Goal: Task Accomplishment & Management: Use online tool/utility

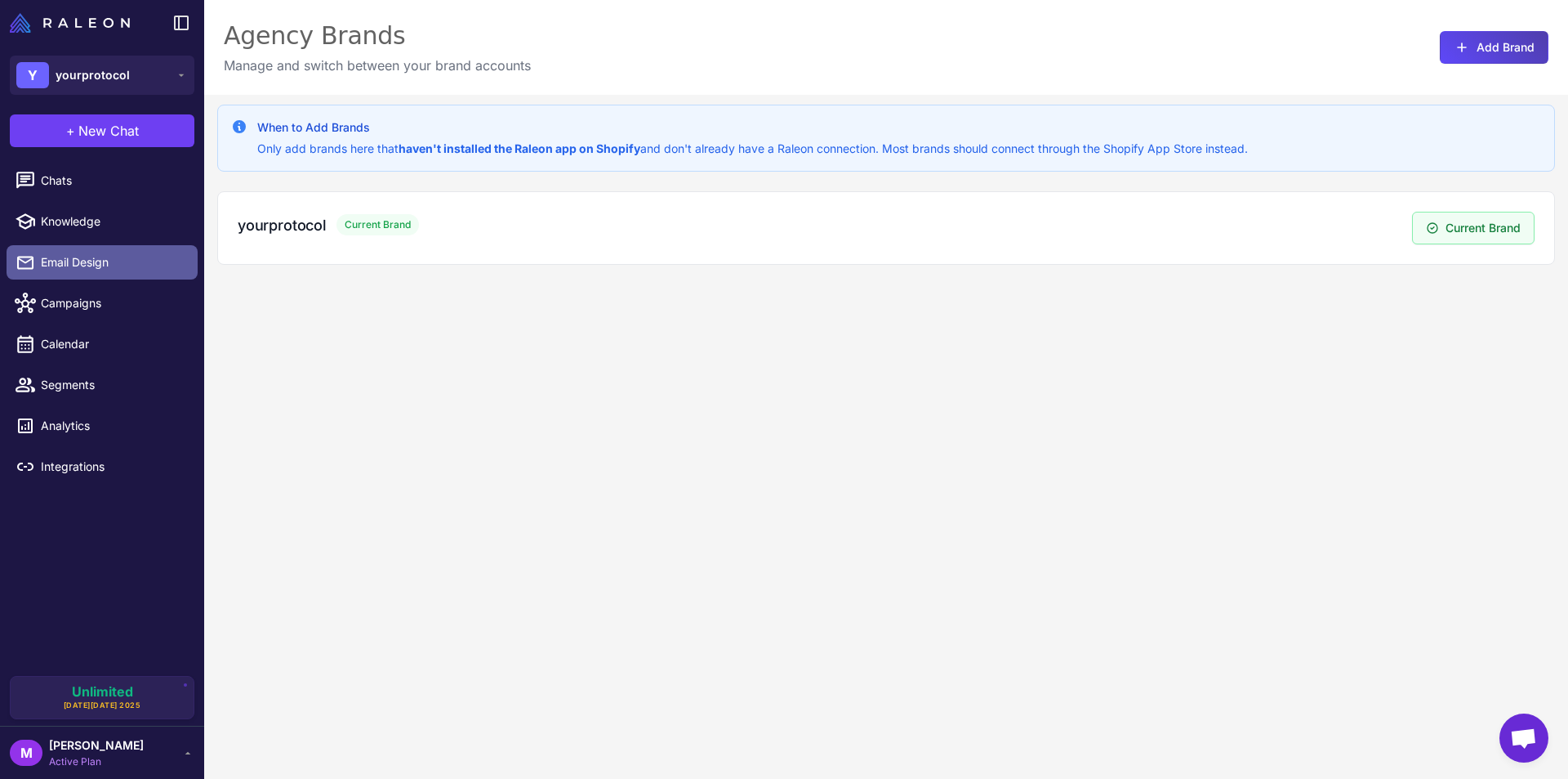
click at [116, 258] on span "Email Design" at bounding box center [113, 262] width 144 height 18
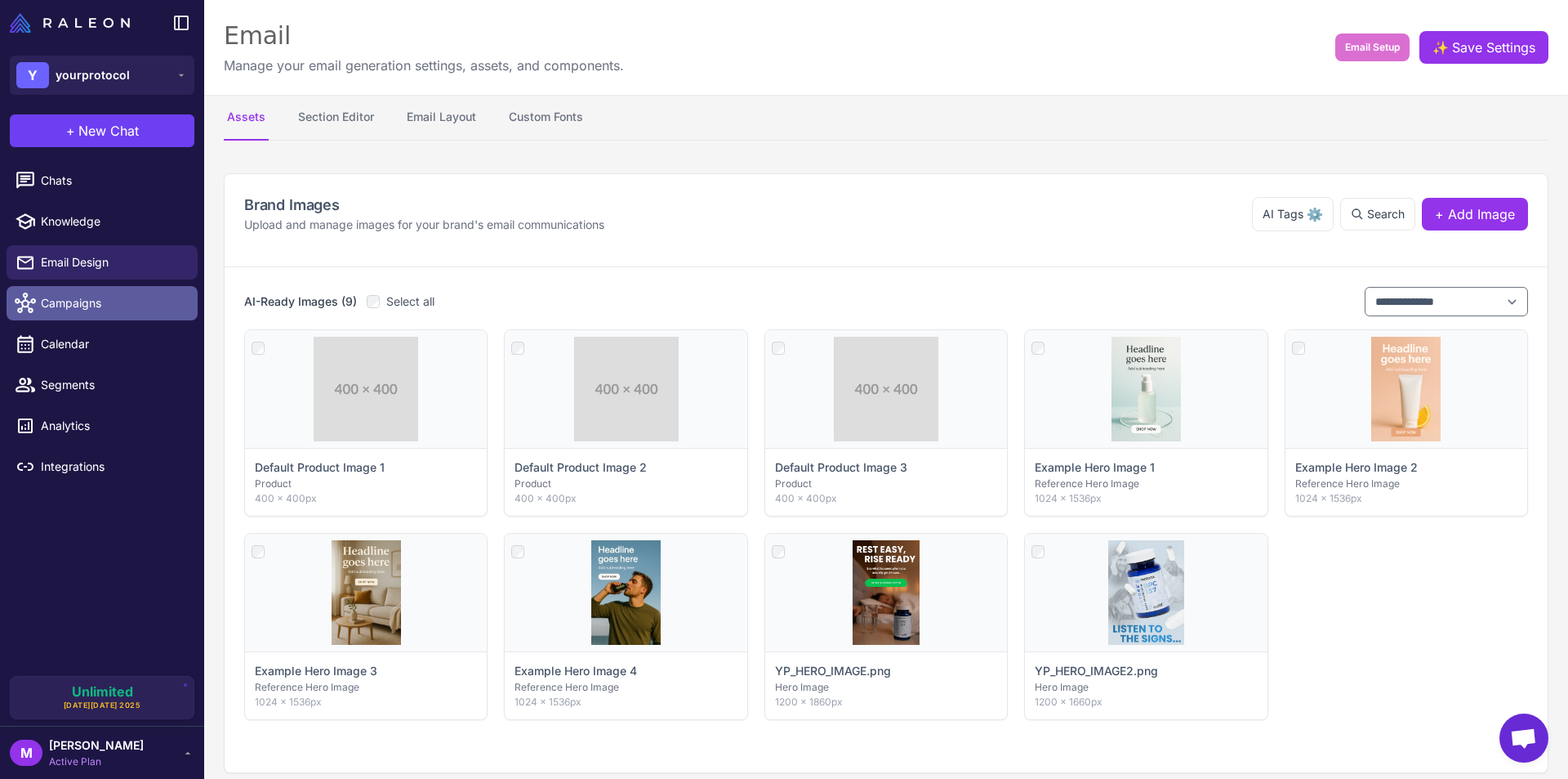
click at [49, 308] on span "Campaigns" at bounding box center [113, 303] width 144 height 18
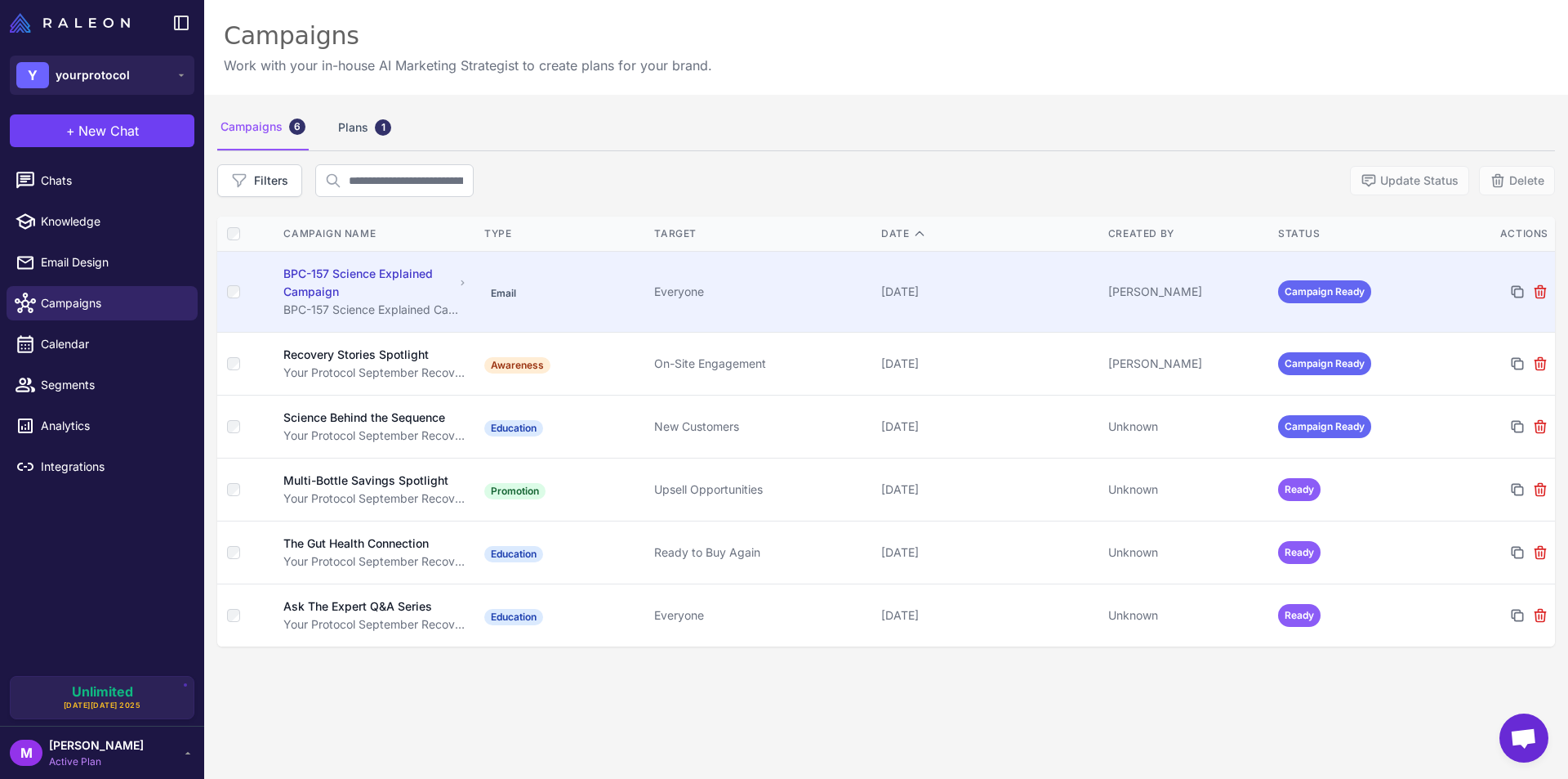
click at [323, 278] on div "BPC-157 Science Explained Campaign" at bounding box center [369, 283] width 171 height 36
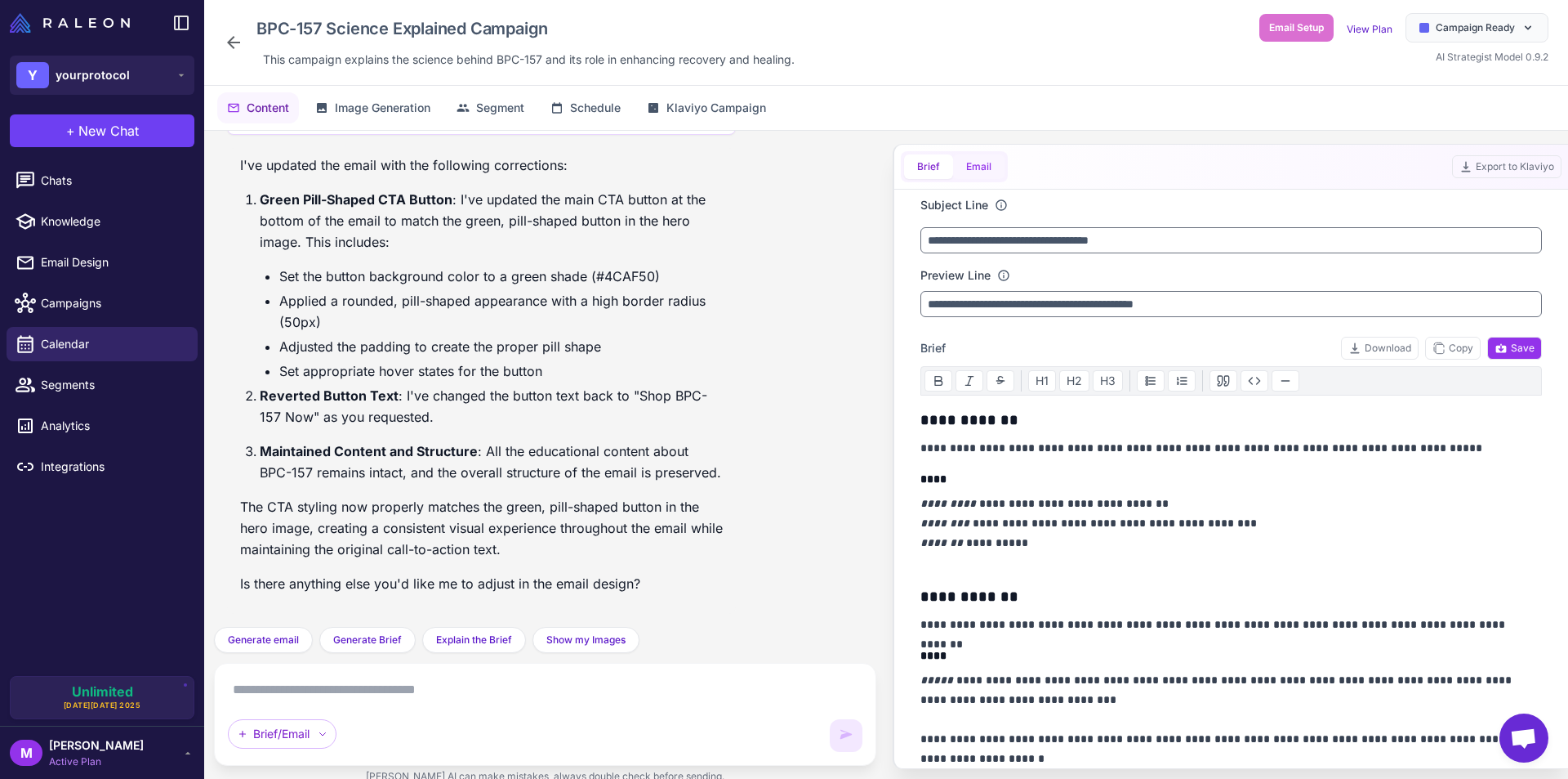
drag, startPoint x: 970, startPoint y: 152, endPoint x: 982, endPoint y: 170, distance: 21.6
click at [970, 153] on div "Brief Email" at bounding box center [954, 166] width 107 height 31
click at [974, 161] on button "Email" at bounding box center [979, 167] width 52 height 25
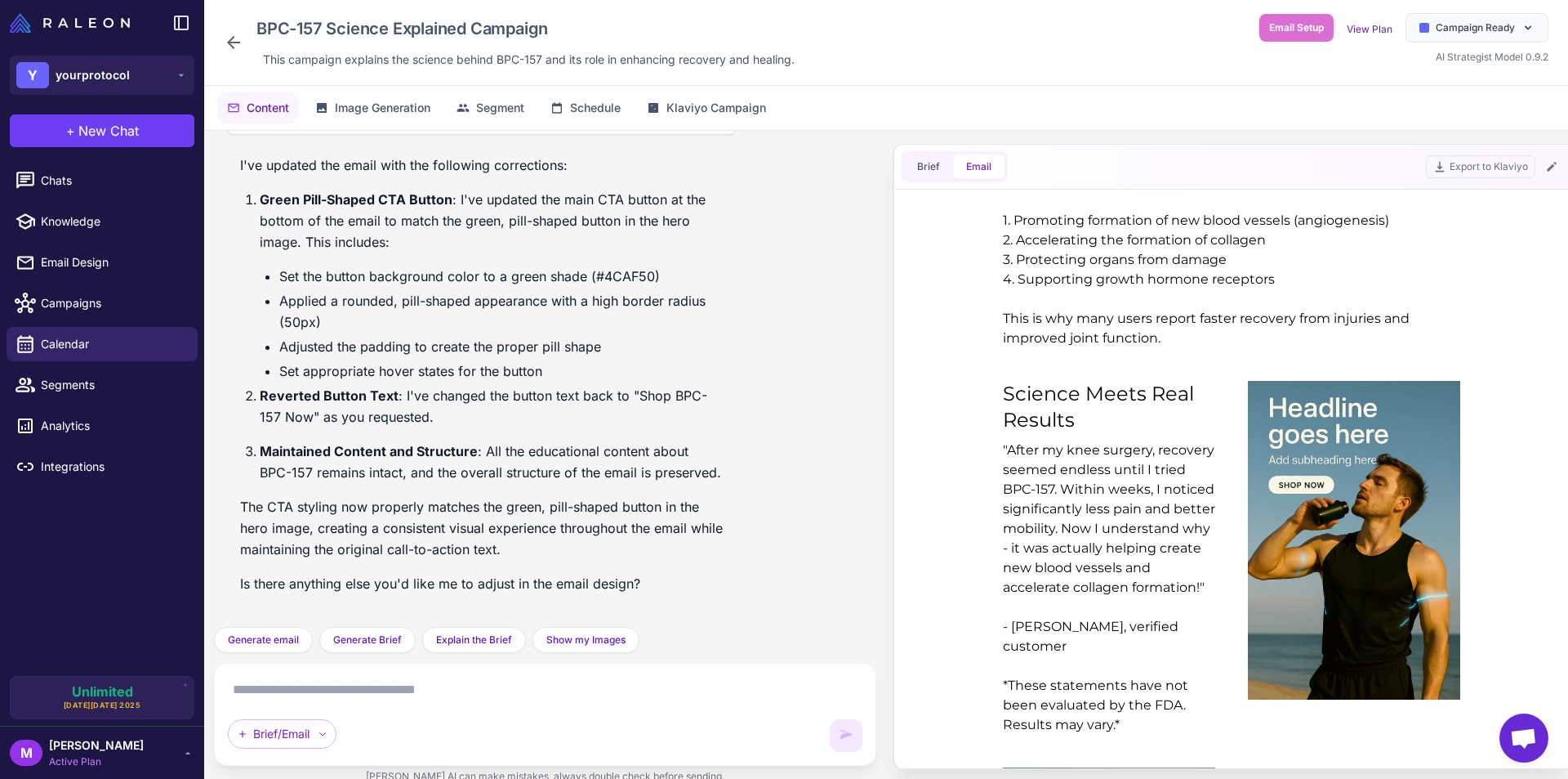
scroll to position [1225, 0]
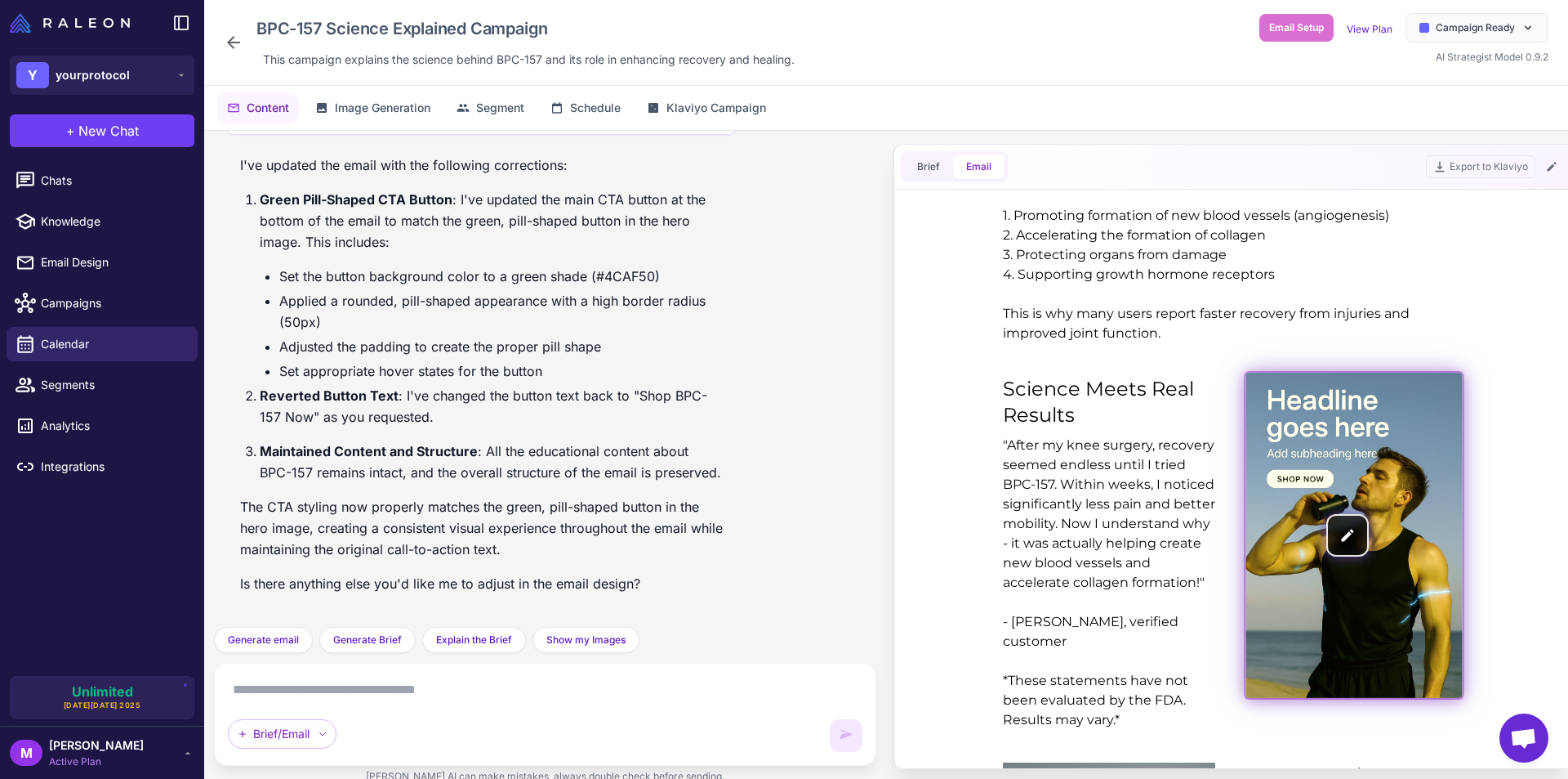
click at [1382, 440] on img at bounding box center [1353, 536] width 216 height 325
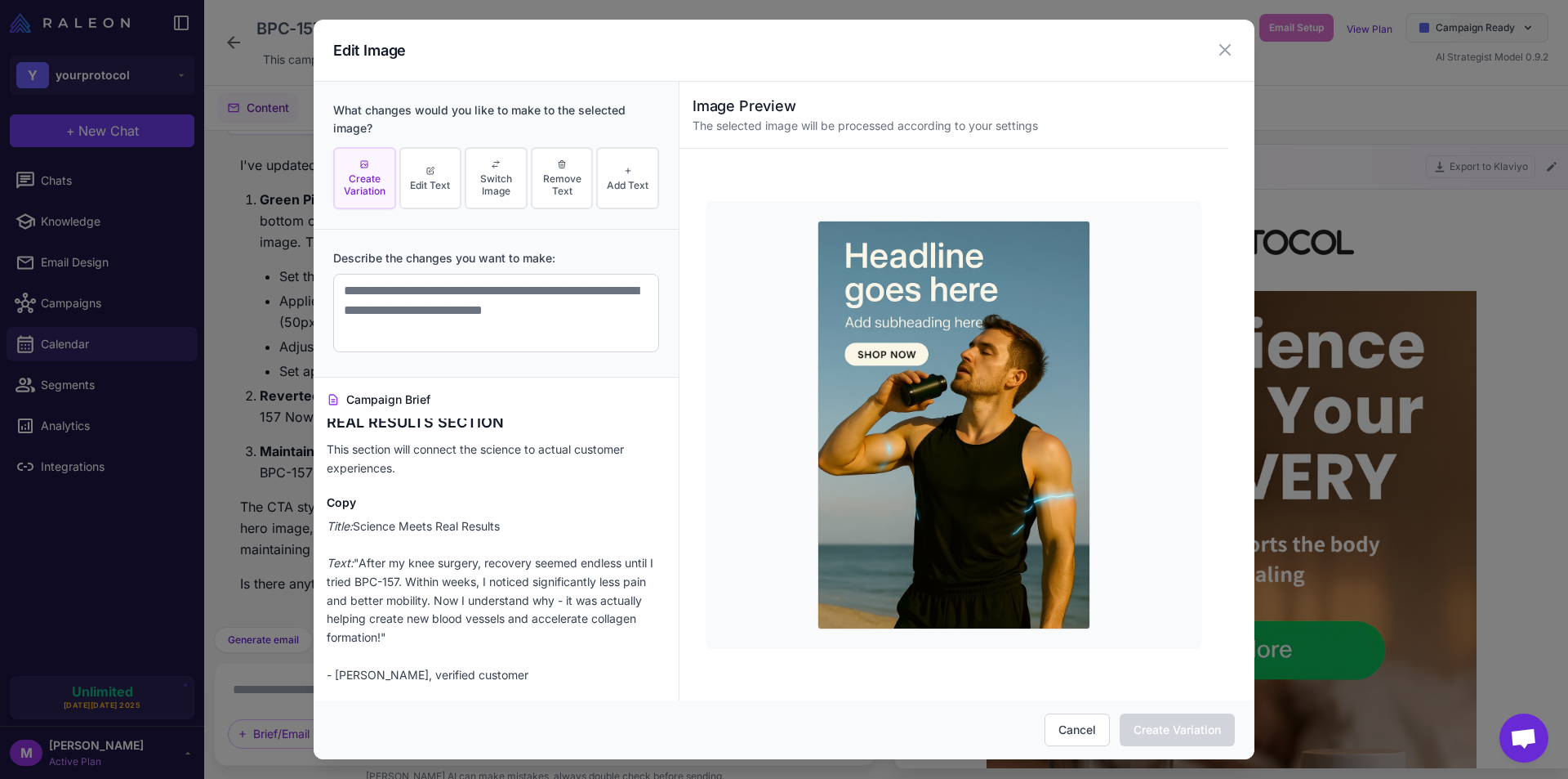
scroll to position [899, 0]
click at [1220, 48] on icon at bounding box center [1225, 50] width 20 height 20
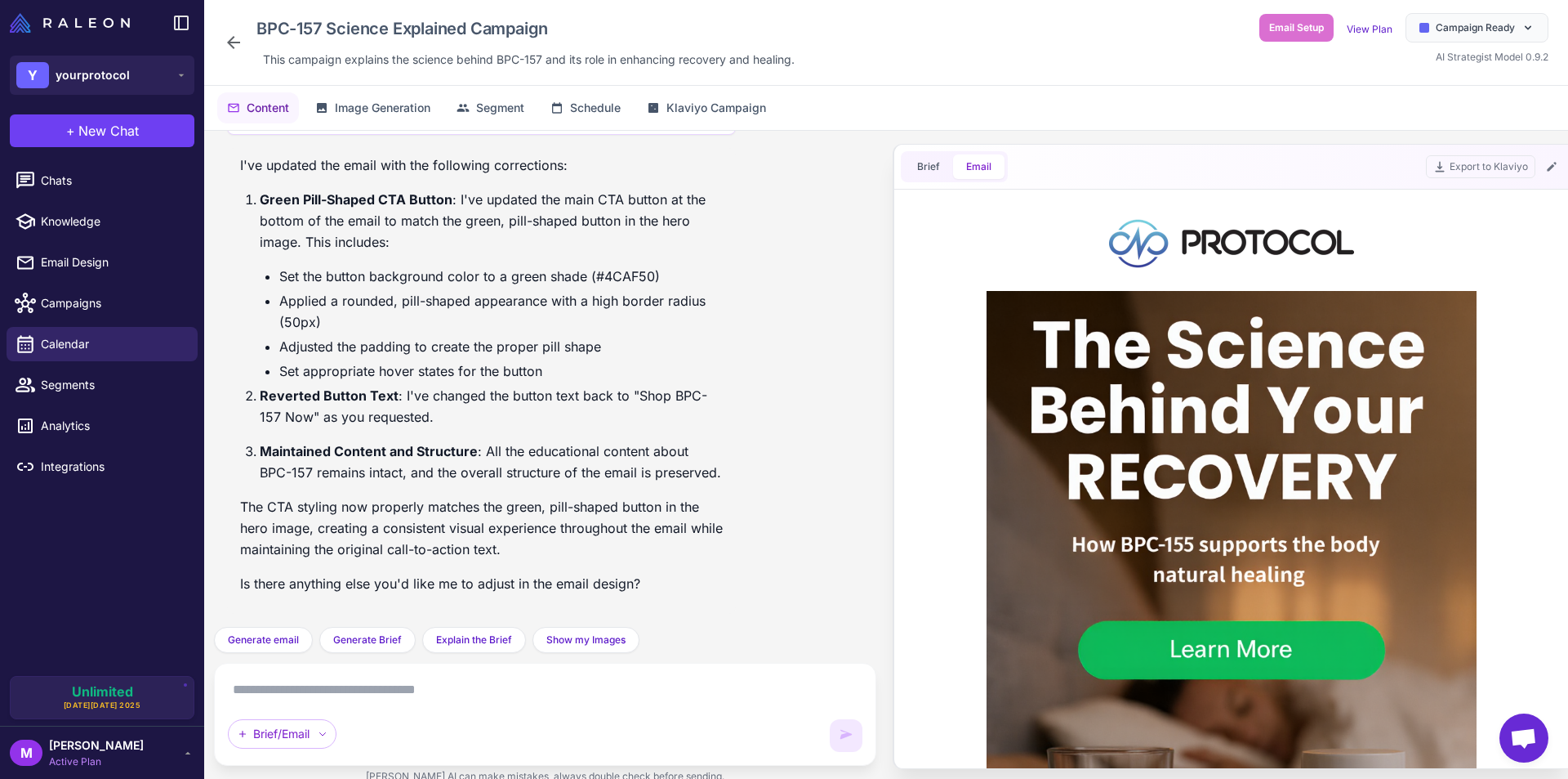
scroll to position [0, 0]
click at [436, 703] on div "Brief/Email" at bounding box center [545, 714] width 635 height 76
click at [442, 683] on textarea at bounding box center [545, 689] width 635 height 26
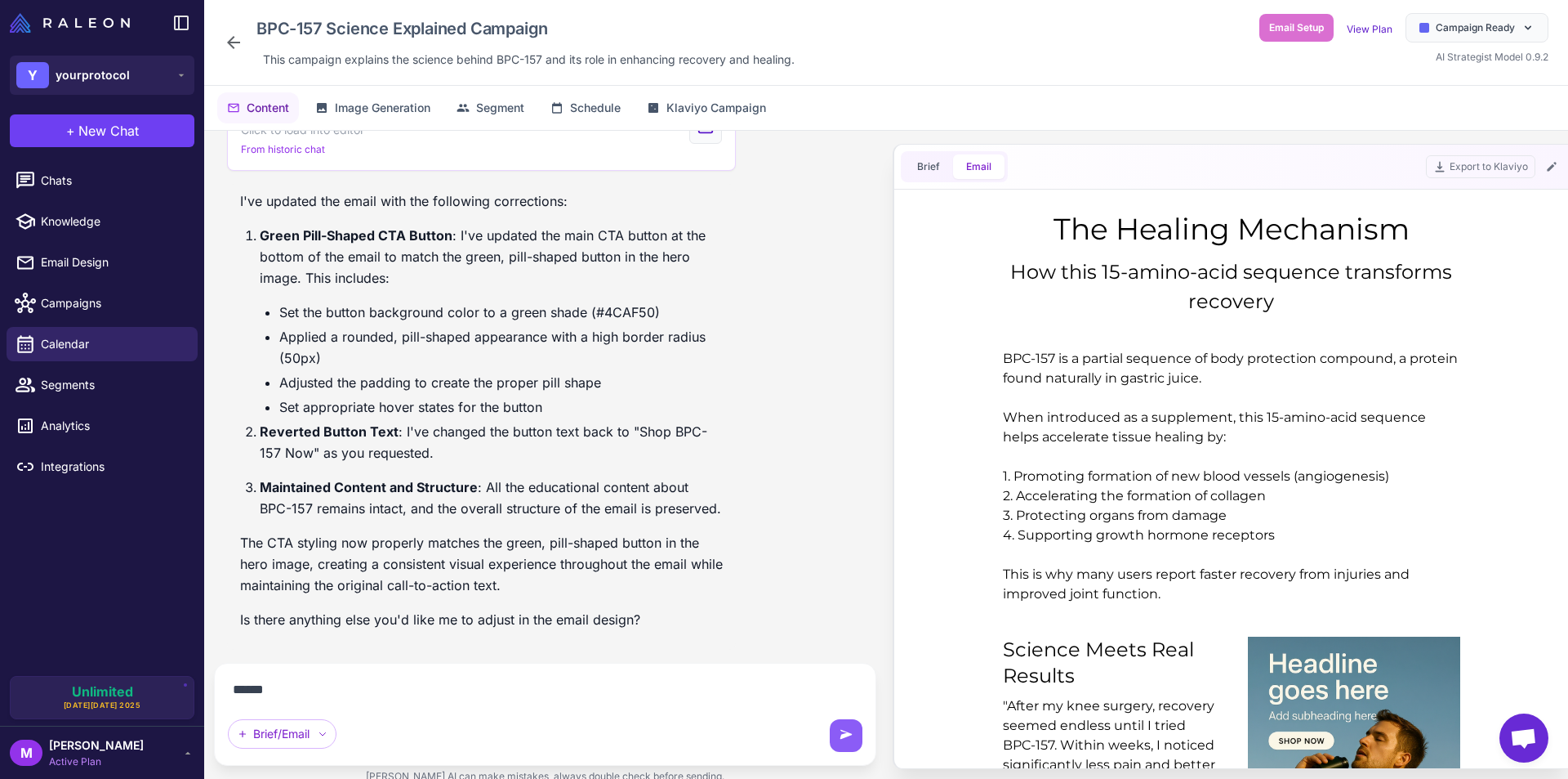
scroll to position [1307, 0]
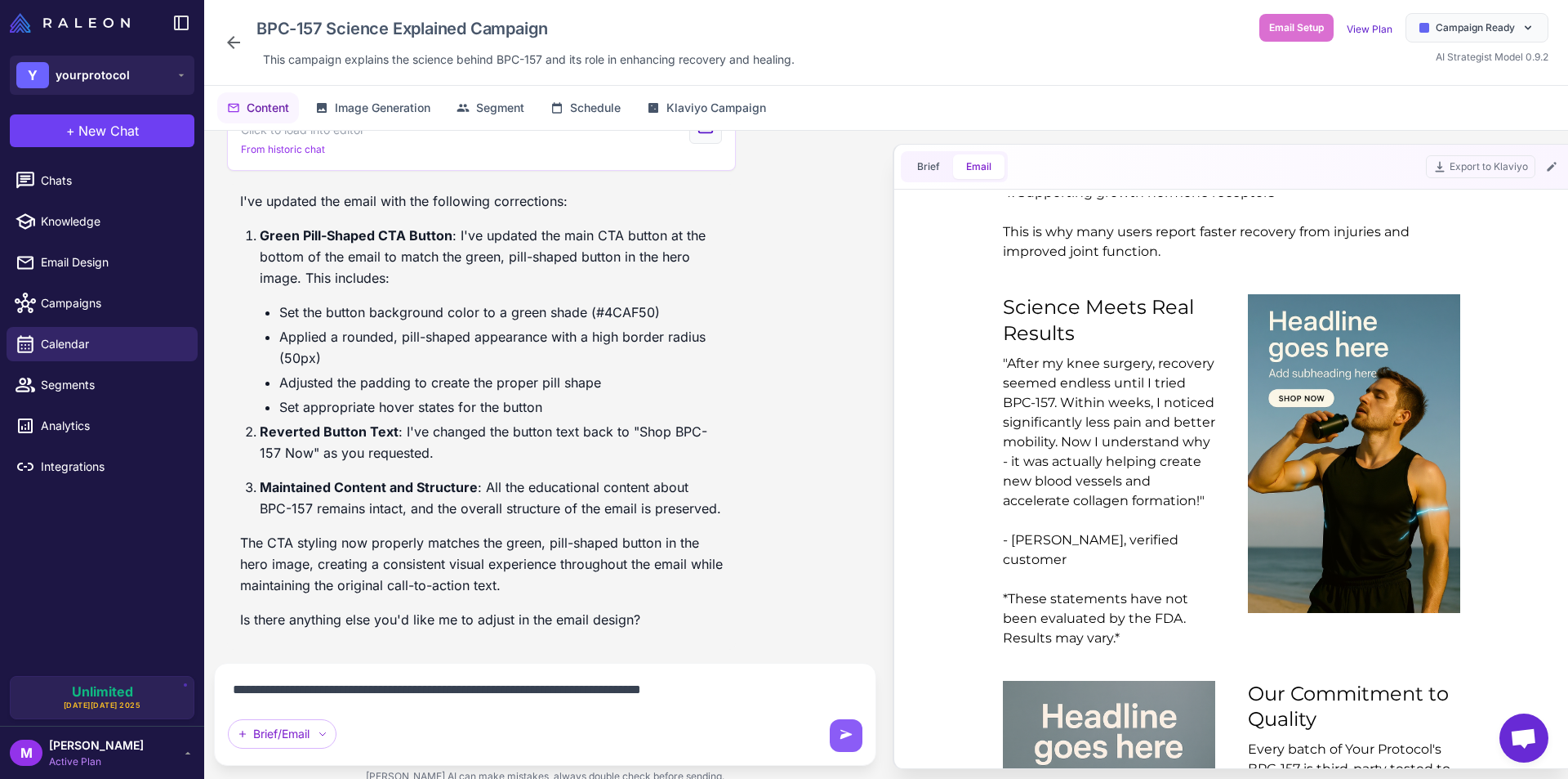
paste textarea
type textarea "**********"
click at [767, 700] on textarea "**********" at bounding box center [545, 689] width 635 height 26
drag, startPoint x: 761, startPoint y: 691, endPoint x: 748, endPoint y: 693, distance: 13.2
click at [748, 693] on textarea "**********" at bounding box center [545, 689] width 635 height 26
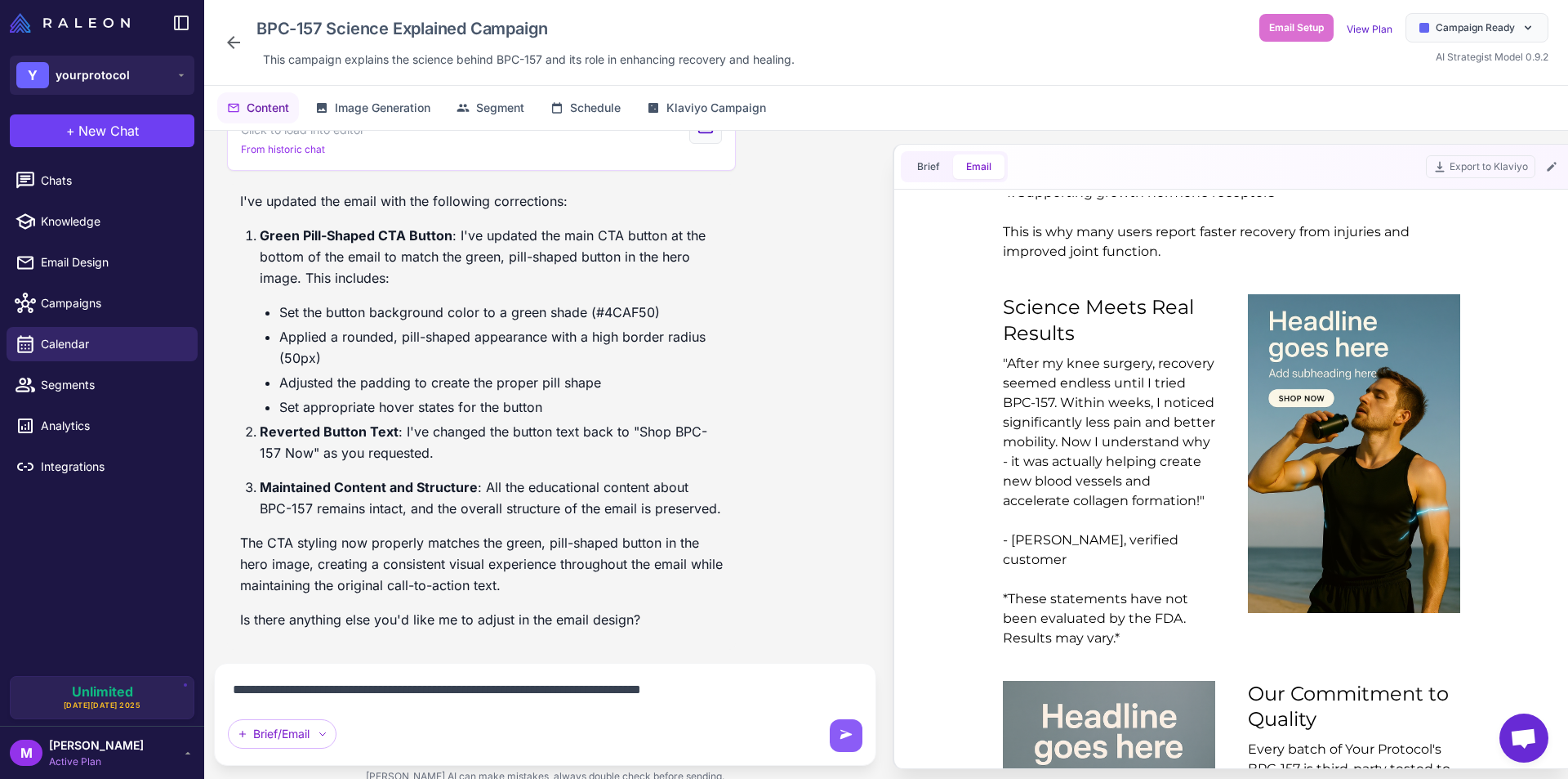
click at [761, 689] on textarea "**********" at bounding box center [545, 689] width 635 height 26
click at [335, 733] on div "Brief/Email" at bounding box center [282, 734] width 108 height 29
click at [327, 733] on icon at bounding box center [322, 734] width 10 height 10
click at [749, 679] on textarea "**********" at bounding box center [545, 689] width 635 height 26
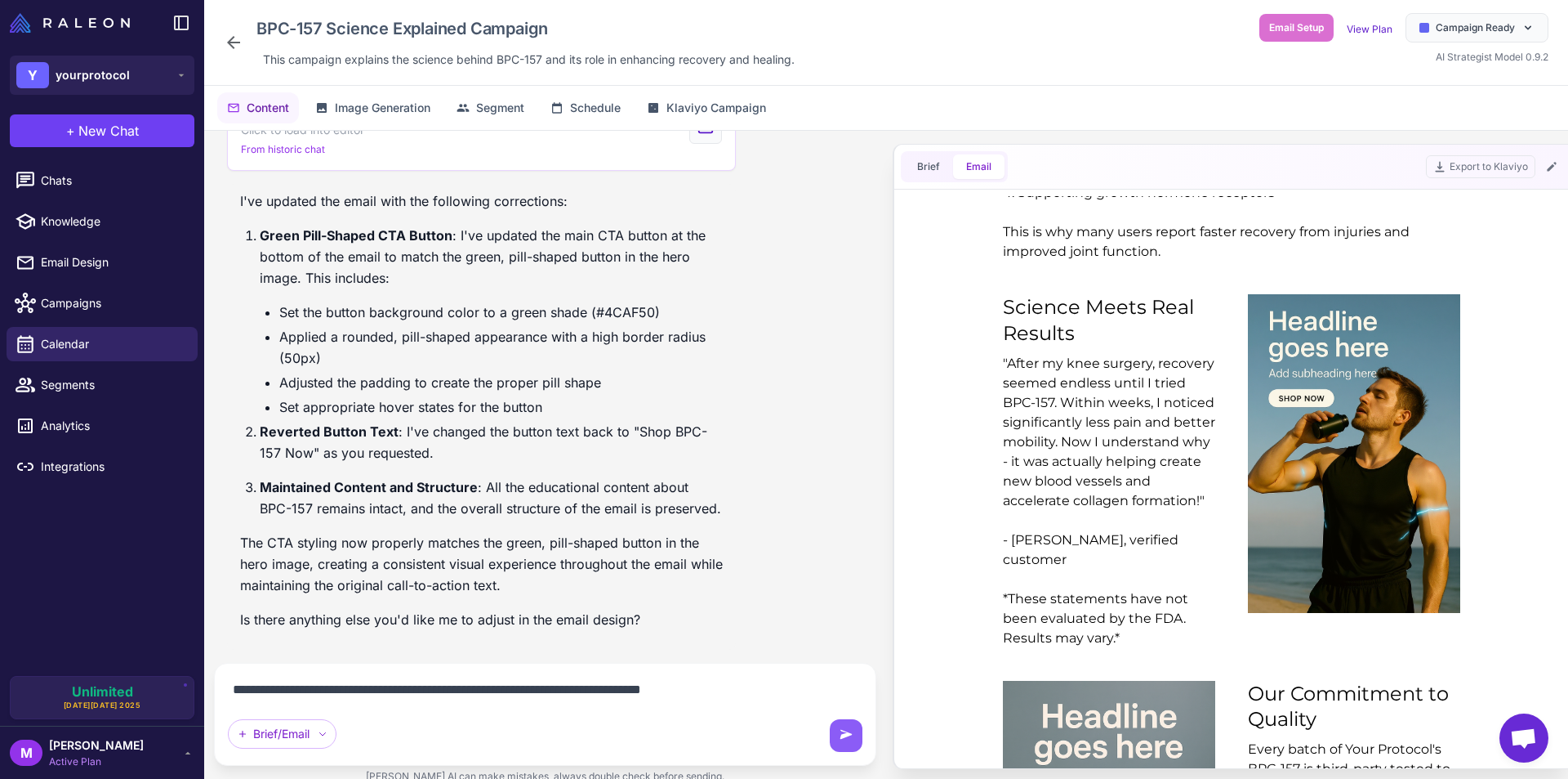
click at [744, 690] on textarea "**********" at bounding box center [545, 689] width 635 height 26
click at [921, 171] on button "Brief" at bounding box center [928, 167] width 49 height 25
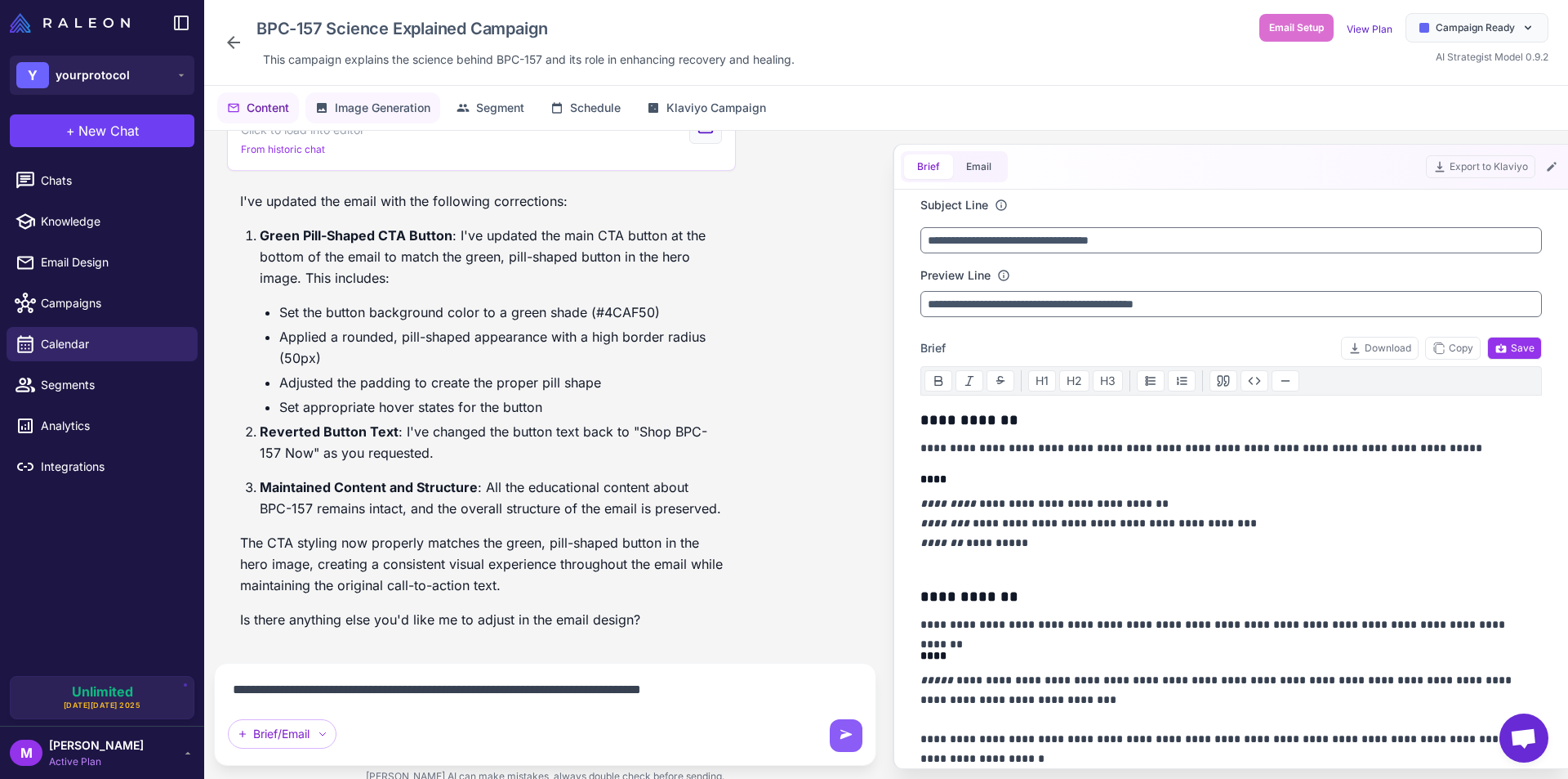
click at [366, 100] on span "Image Generation" at bounding box center [383, 108] width 96 height 18
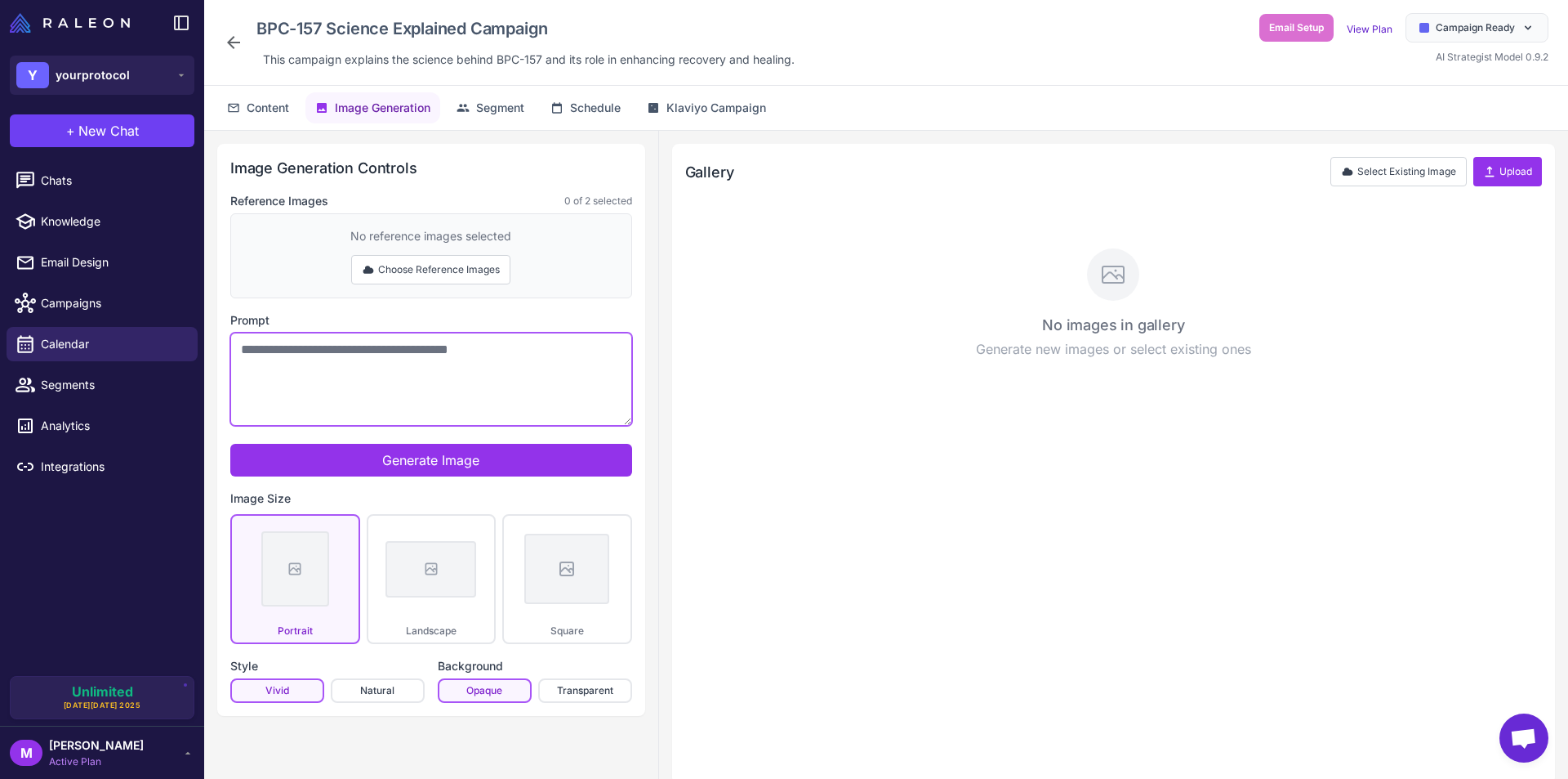
click at [415, 367] on textarea "Prompt" at bounding box center [431, 379] width 402 height 93
click at [444, 267] on button "Choose Reference Images" at bounding box center [430, 269] width 159 height 29
click at [1394, 177] on button "Select Existing Image" at bounding box center [1398, 171] width 136 height 29
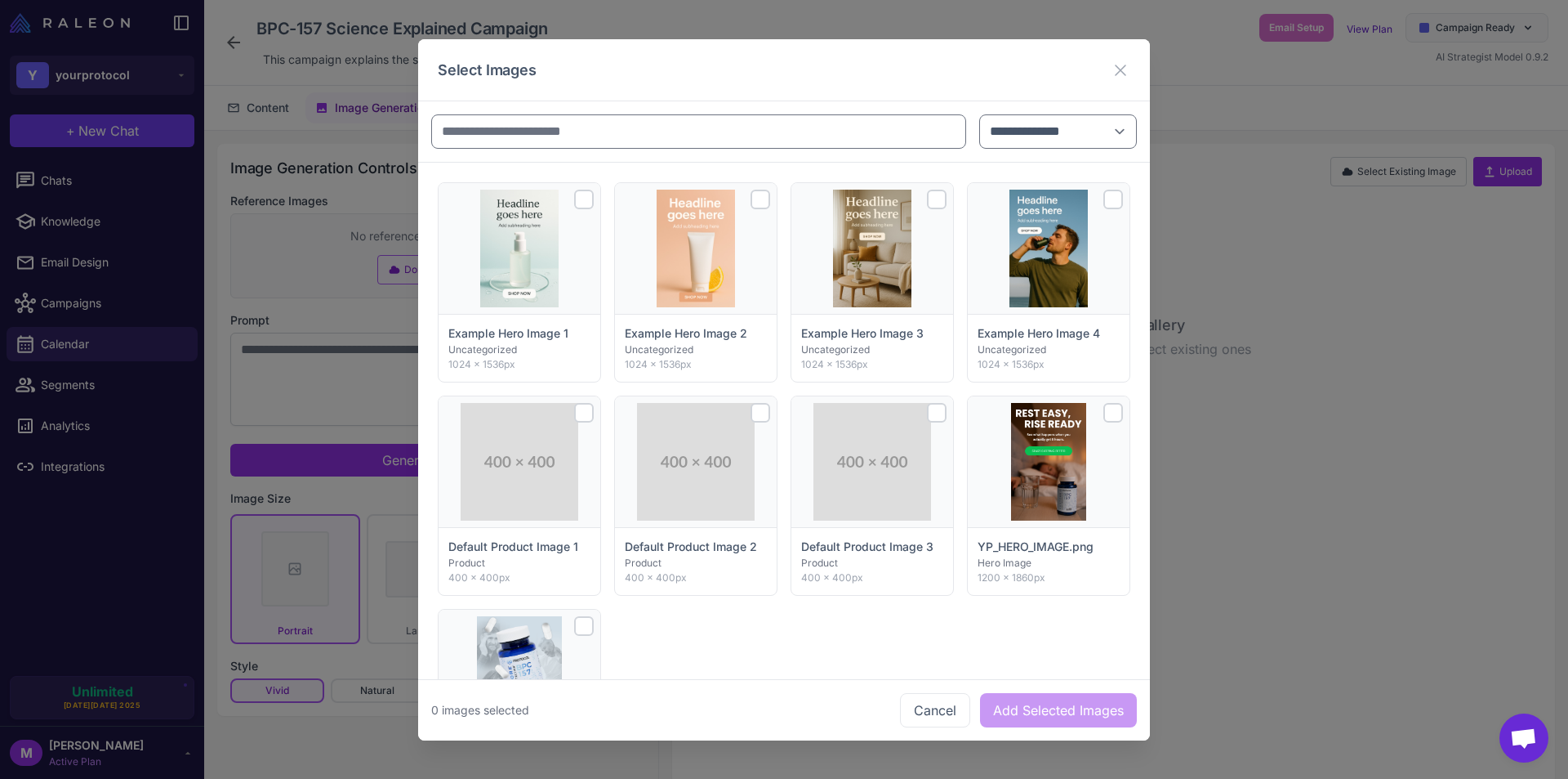
click at [1103, 206] on div at bounding box center [1113, 199] width 20 height 20
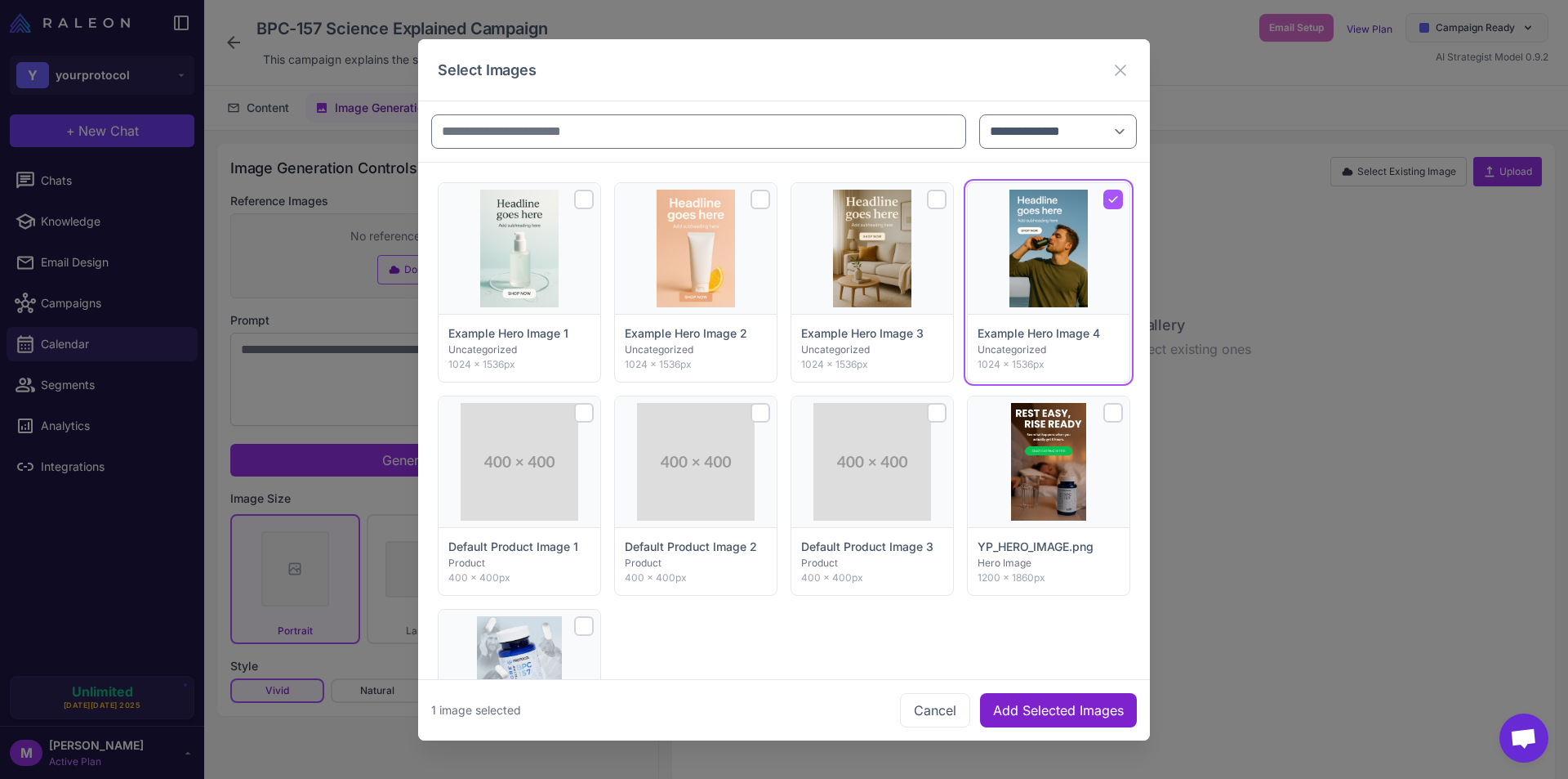
click at [1033, 715] on button "Add Selected Images" at bounding box center [1059, 709] width 156 height 35
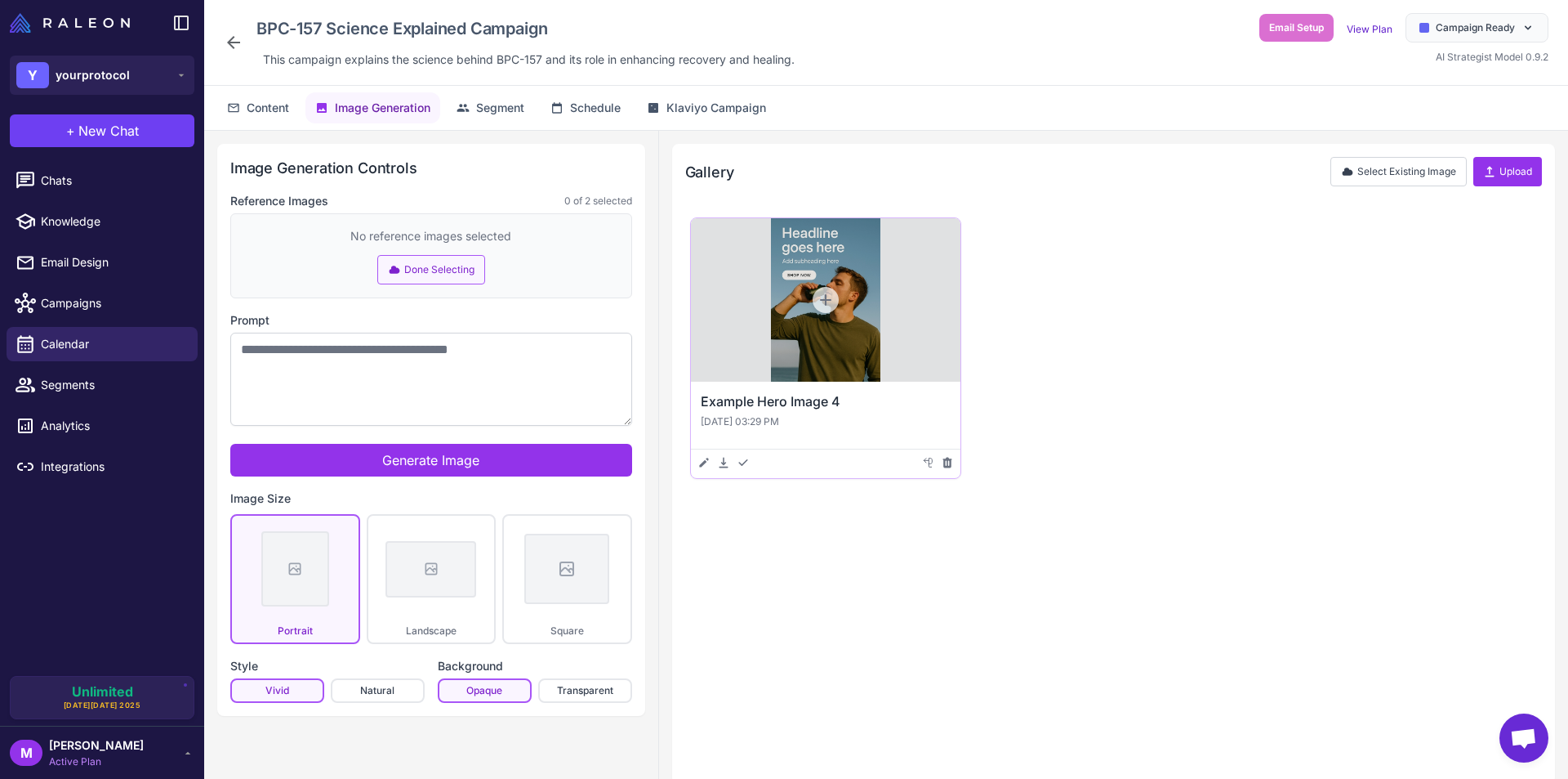
click at [831, 302] on icon at bounding box center [826, 300] width 16 height 16
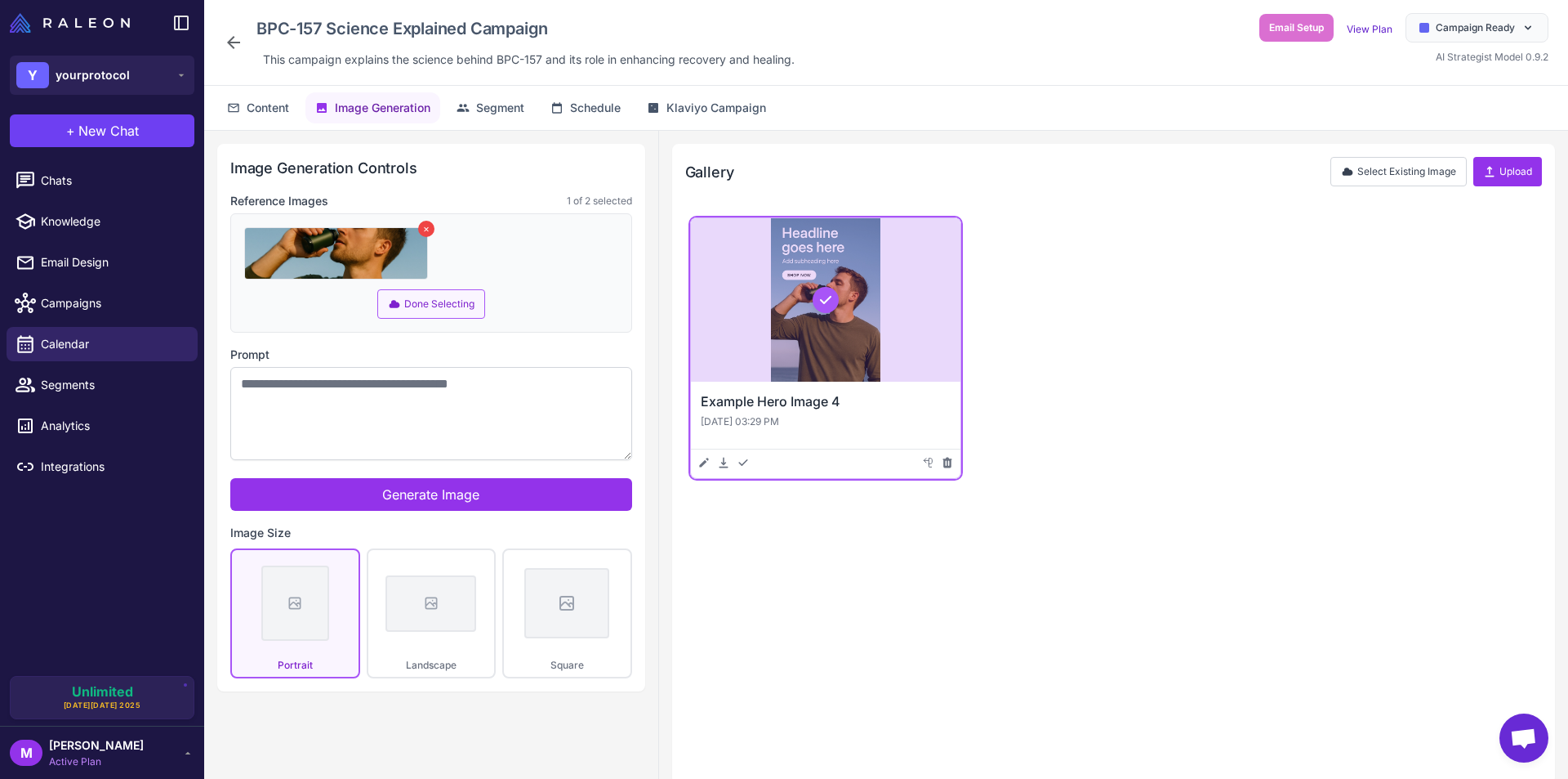
click at [428, 305] on button "Done Selecting" at bounding box center [430, 303] width 108 height 29
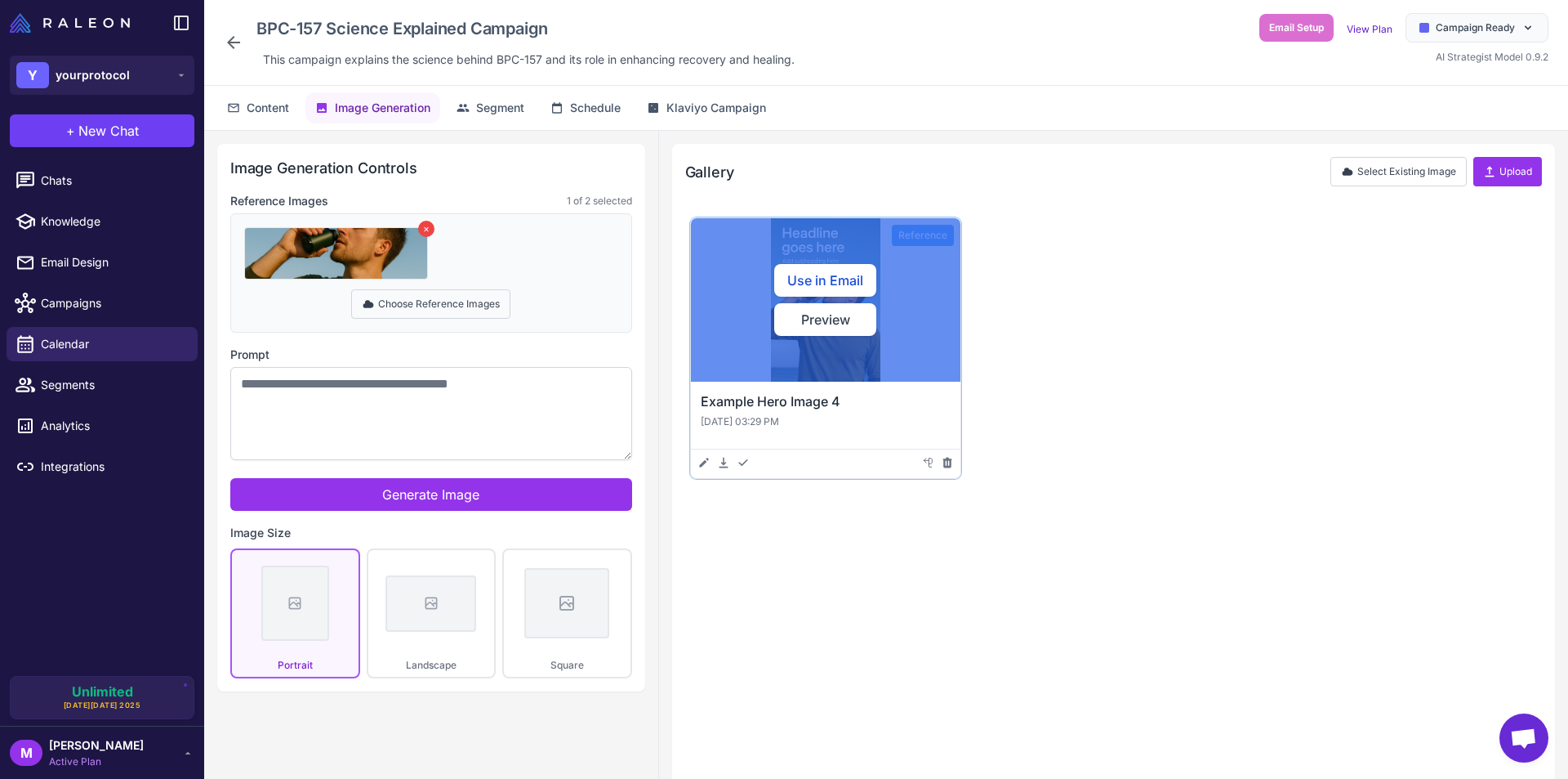
click at [467, 304] on button "Choose Reference Images" at bounding box center [430, 303] width 159 height 29
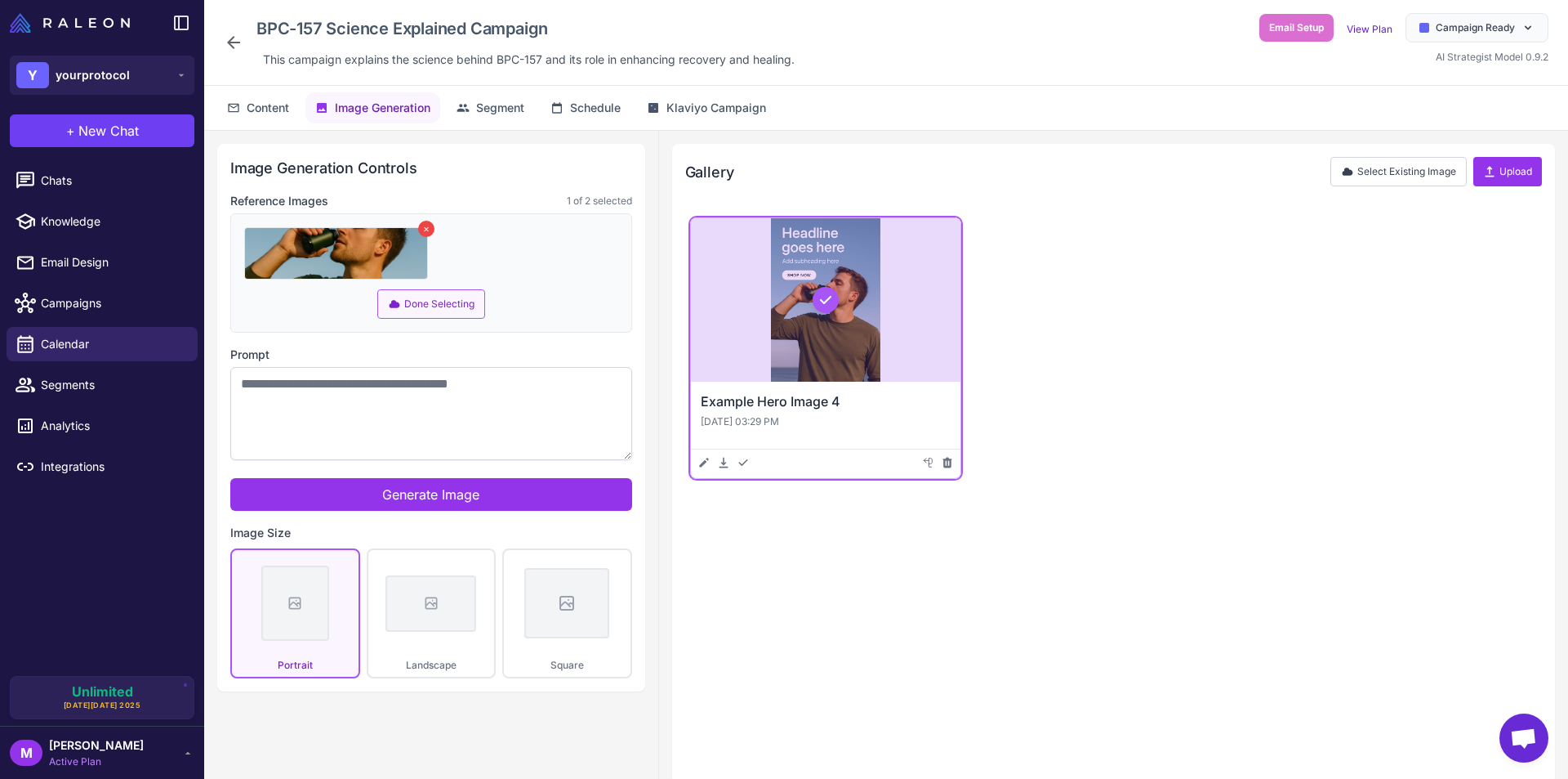
click at [1283, 349] on div "Example Hero Image 4 [DATE] 03:29 PM Edit Download Added to Assets Add as Refer…" at bounding box center [1114, 353] width 857 height 281
click at [1498, 172] on button "Upload" at bounding box center [1508, 171] width 68 height 29
click at [1500, 170] on button "Upload" at bounding box center [1508, 171] width 68 height 29
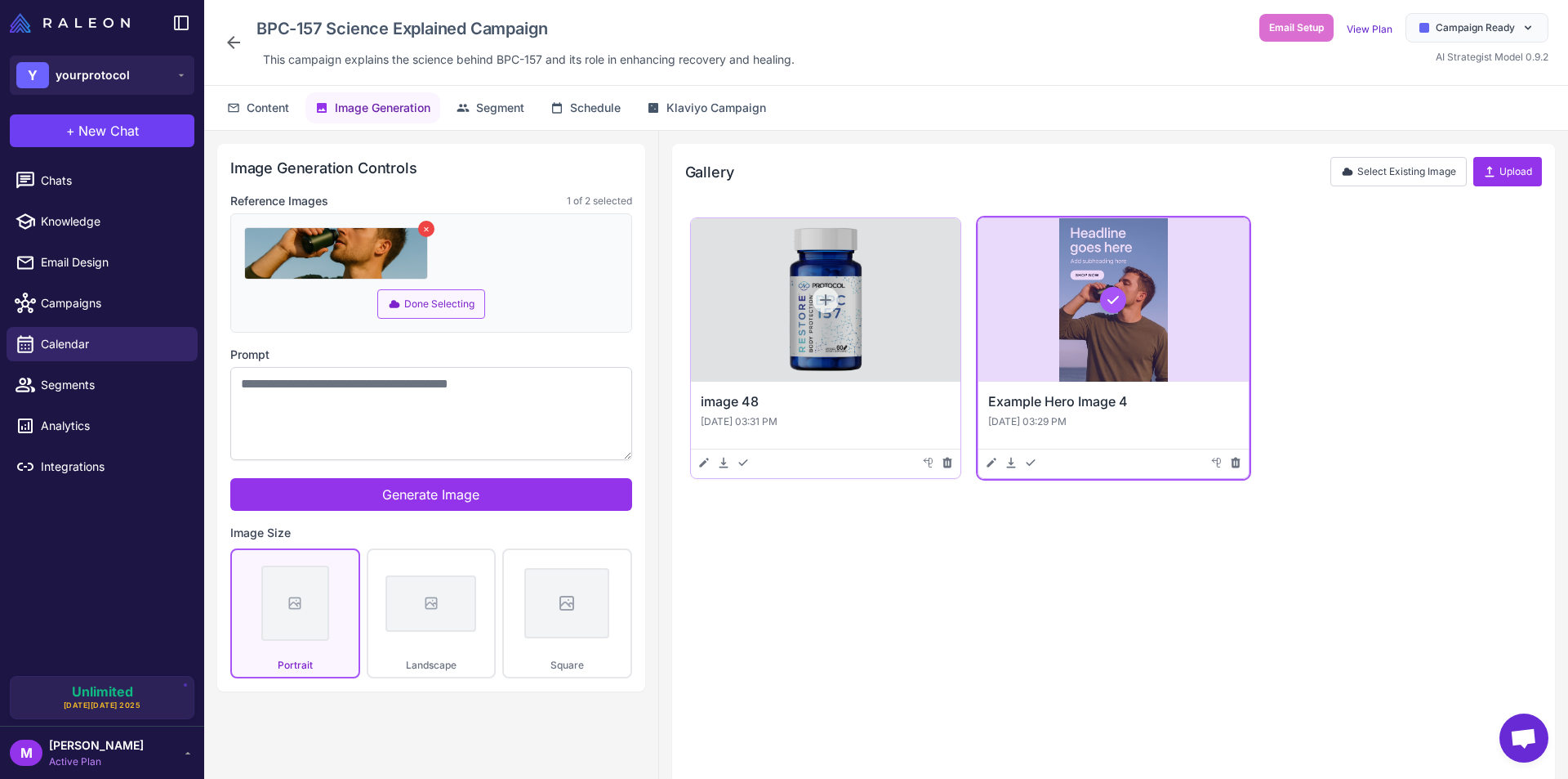
click at [828, 300] on icon at bounding box center [825, 300] width 12 height 12
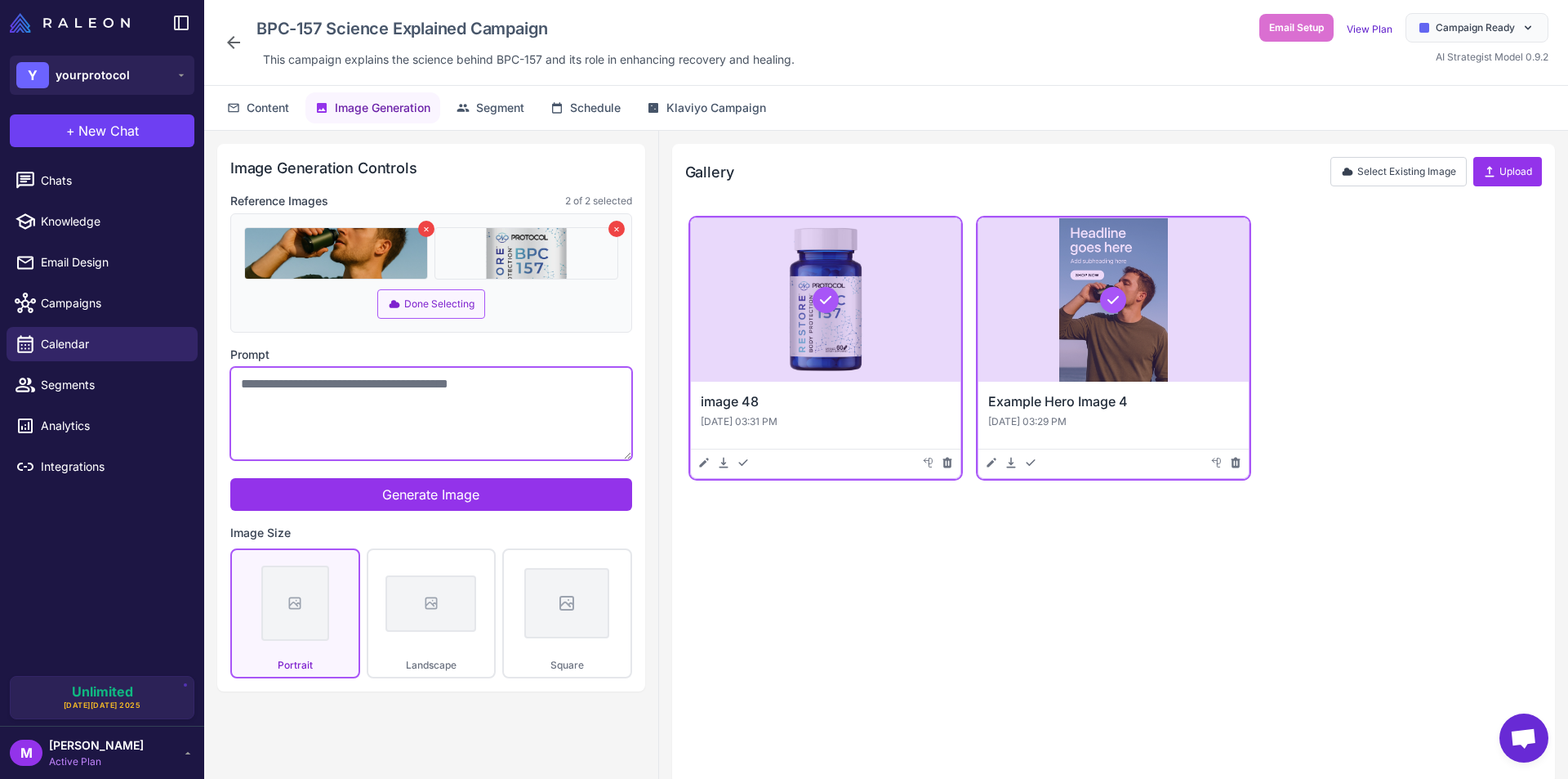
click at [463, 408] on textarea "Prompt" at bounding box center [431, 414] width 402 height 93
click at [398, 392] on textarea "**********" at bounding box center [431, 414] width 402 height 93
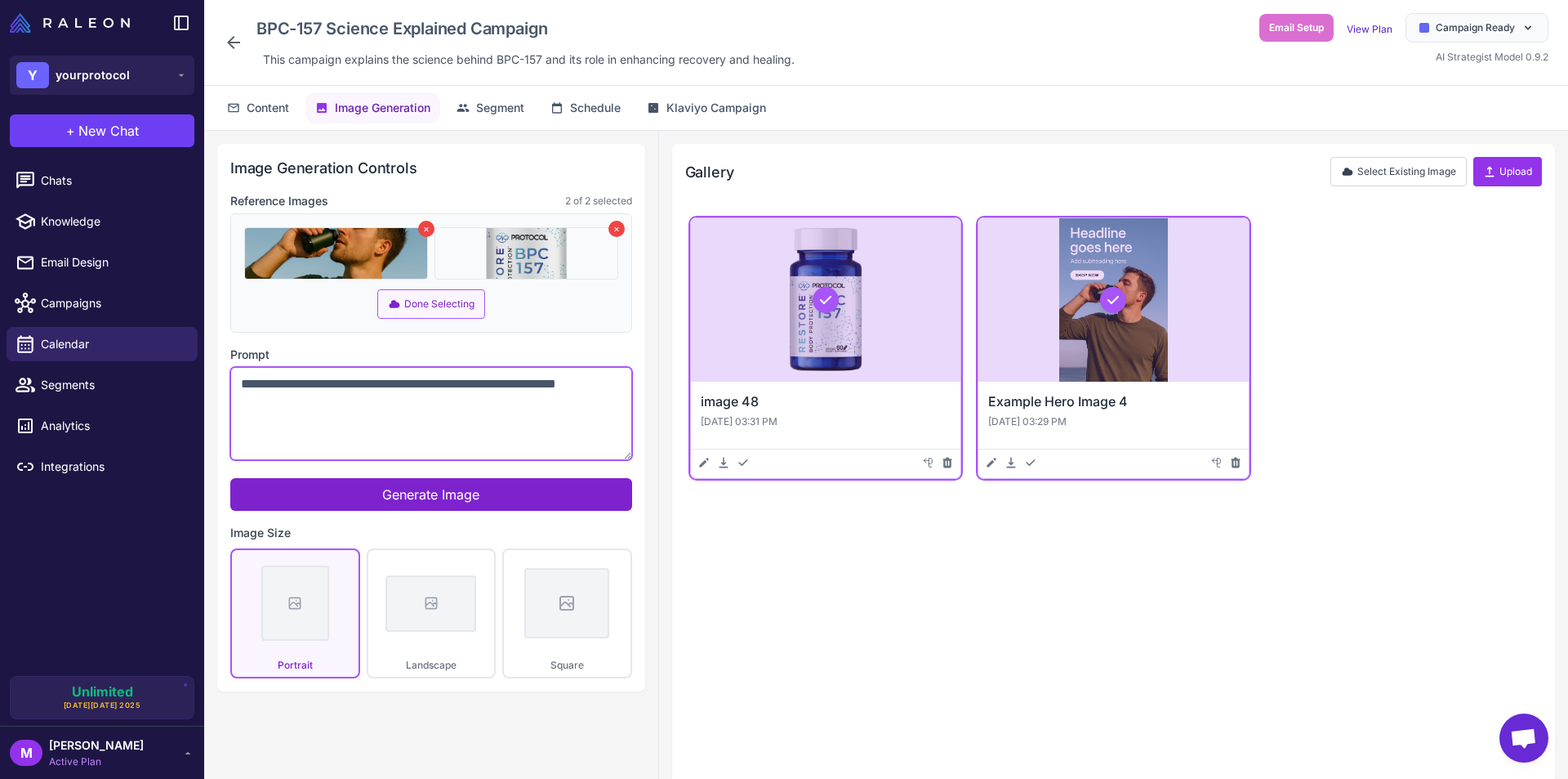
type textarea "**********"
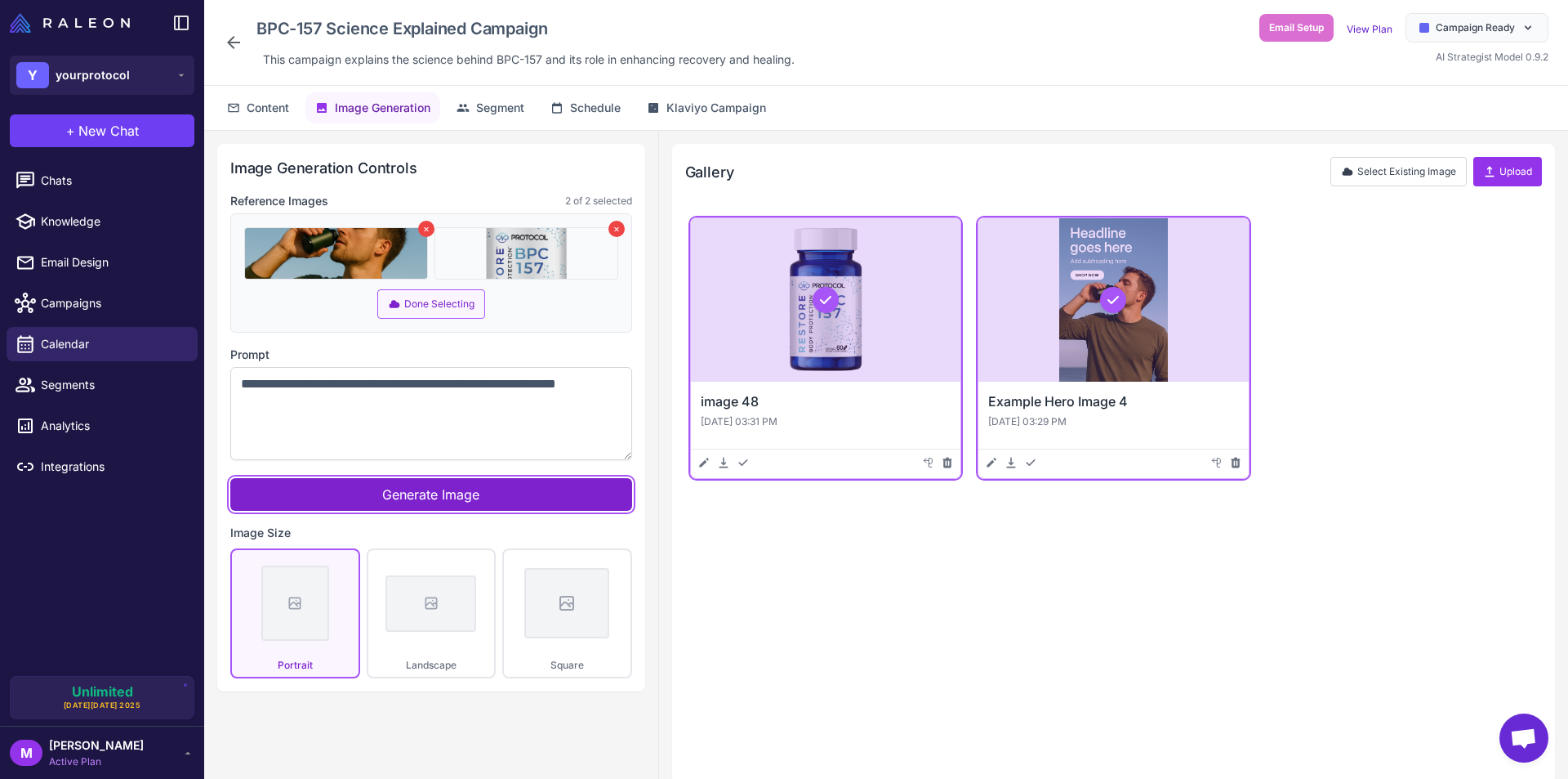
click at [383, 493] on span "Generate Image" at bounding box center [430, 494] width 97 height 16
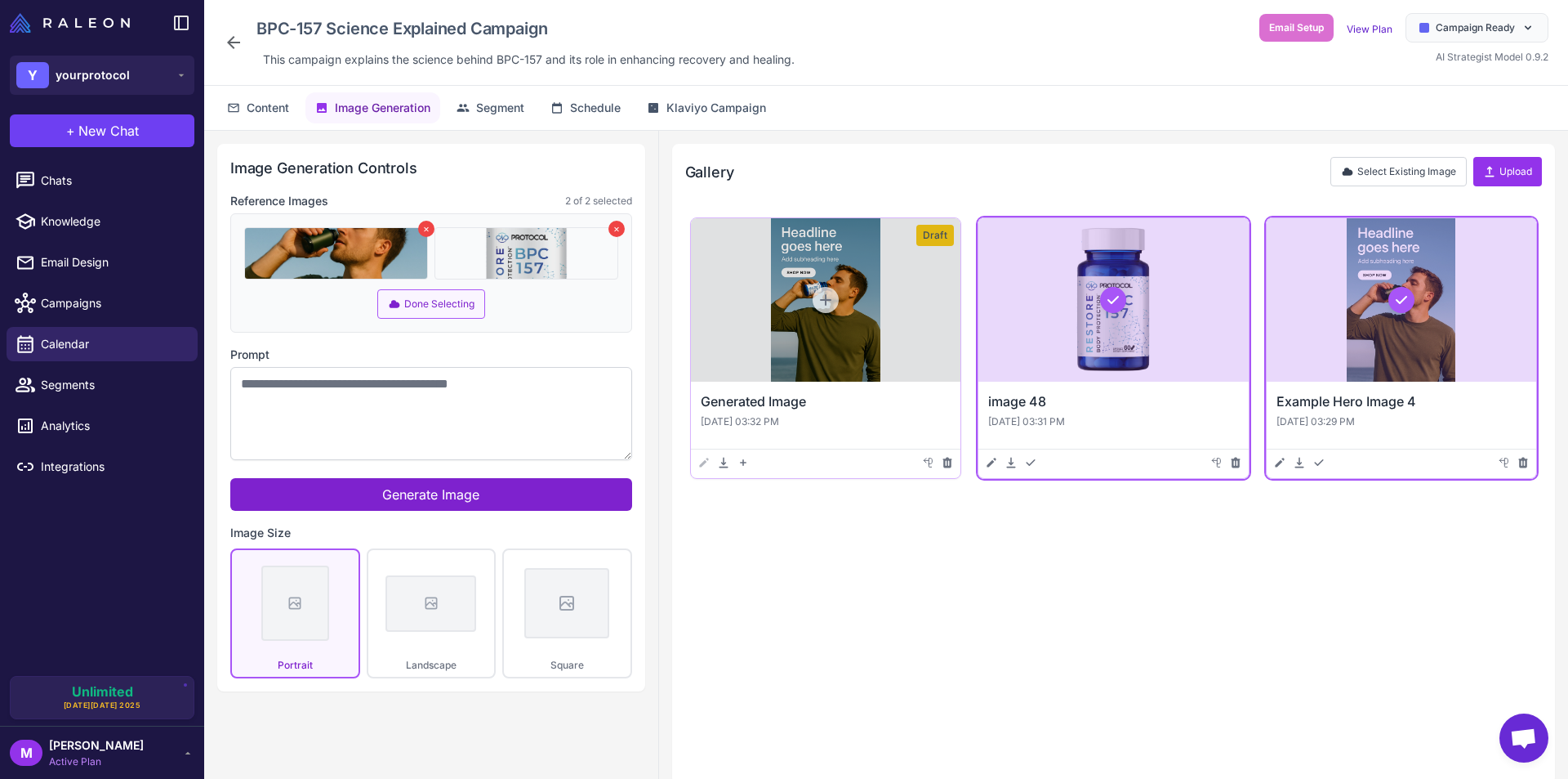
click at [792, 257] on div at bounding box center [825, 300] width 269 height 164
click at [838, 254] on div at bounding box center [825, 300] width 269 height 164
click at [904, 163] on div "Gallery Select Existing Image Upload" at bounding box center [1114, 171] width 857 height 29
click at [289, 109] on span "Content" at bounding box center [268, 108] width 43 height 18
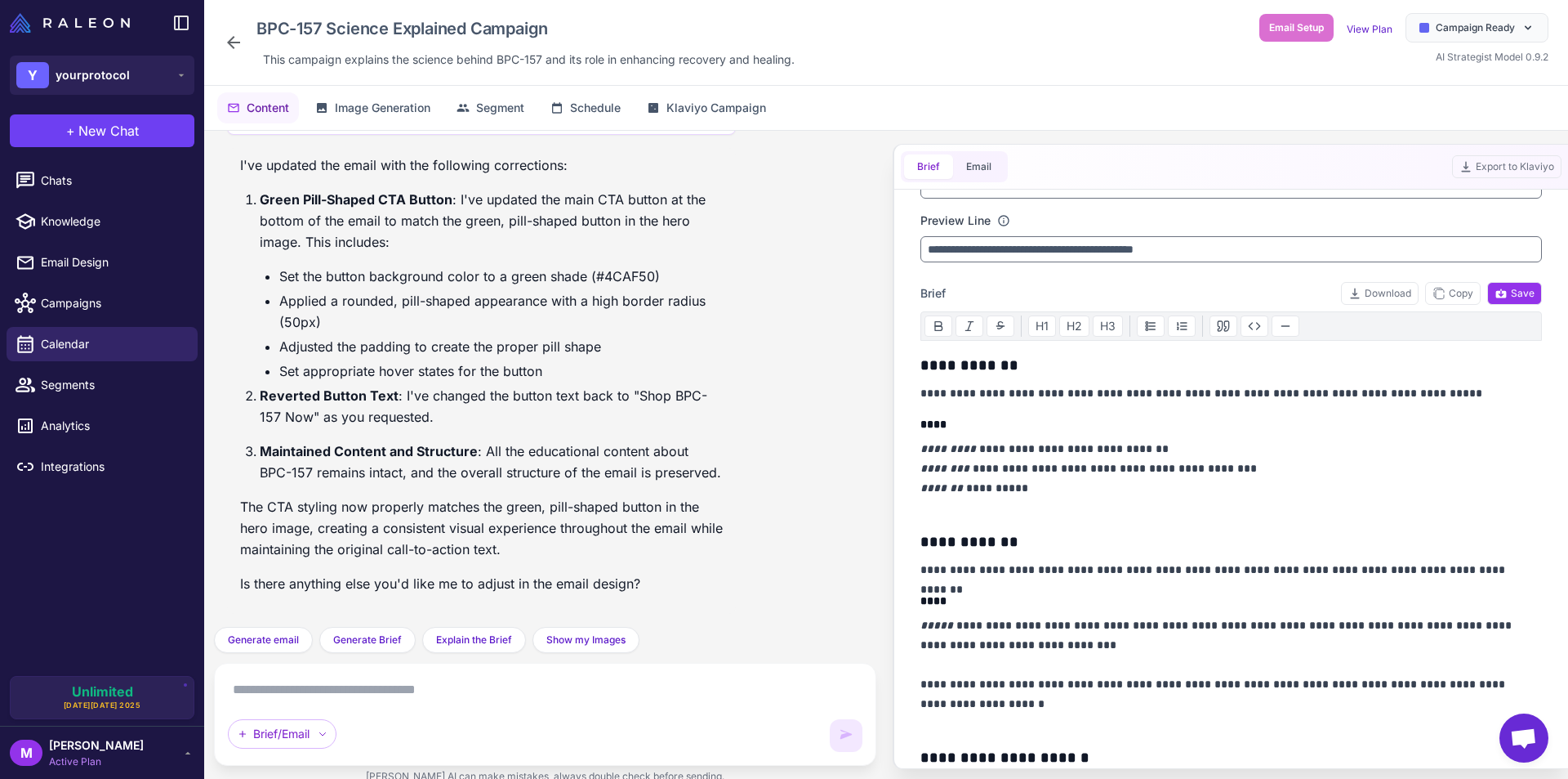
scroll to position [245, 0]
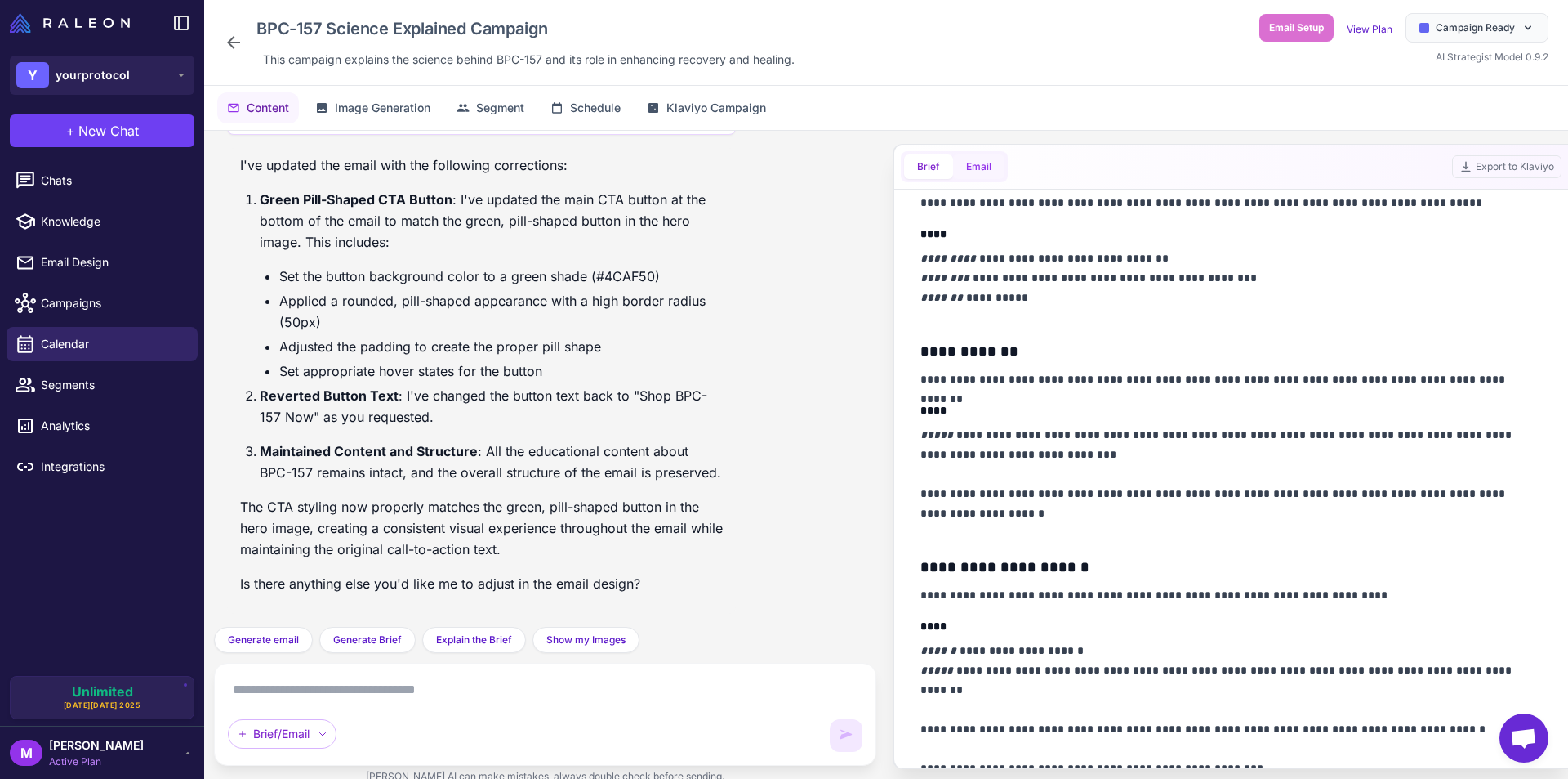
click at [967, 157] on button "Email" at bounding box center [979, 167] width 52 height 25
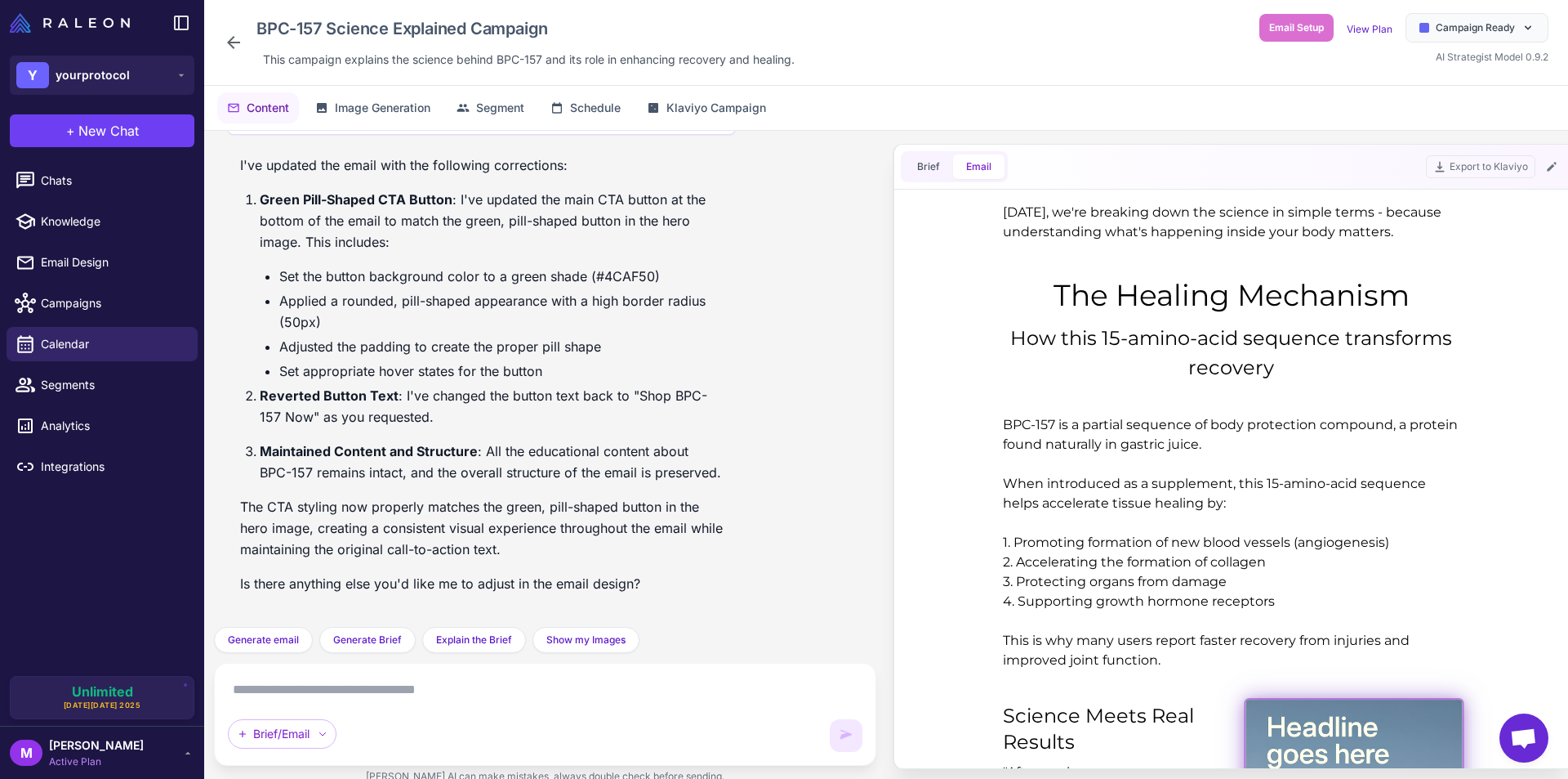
scroll to position [1307, 0]
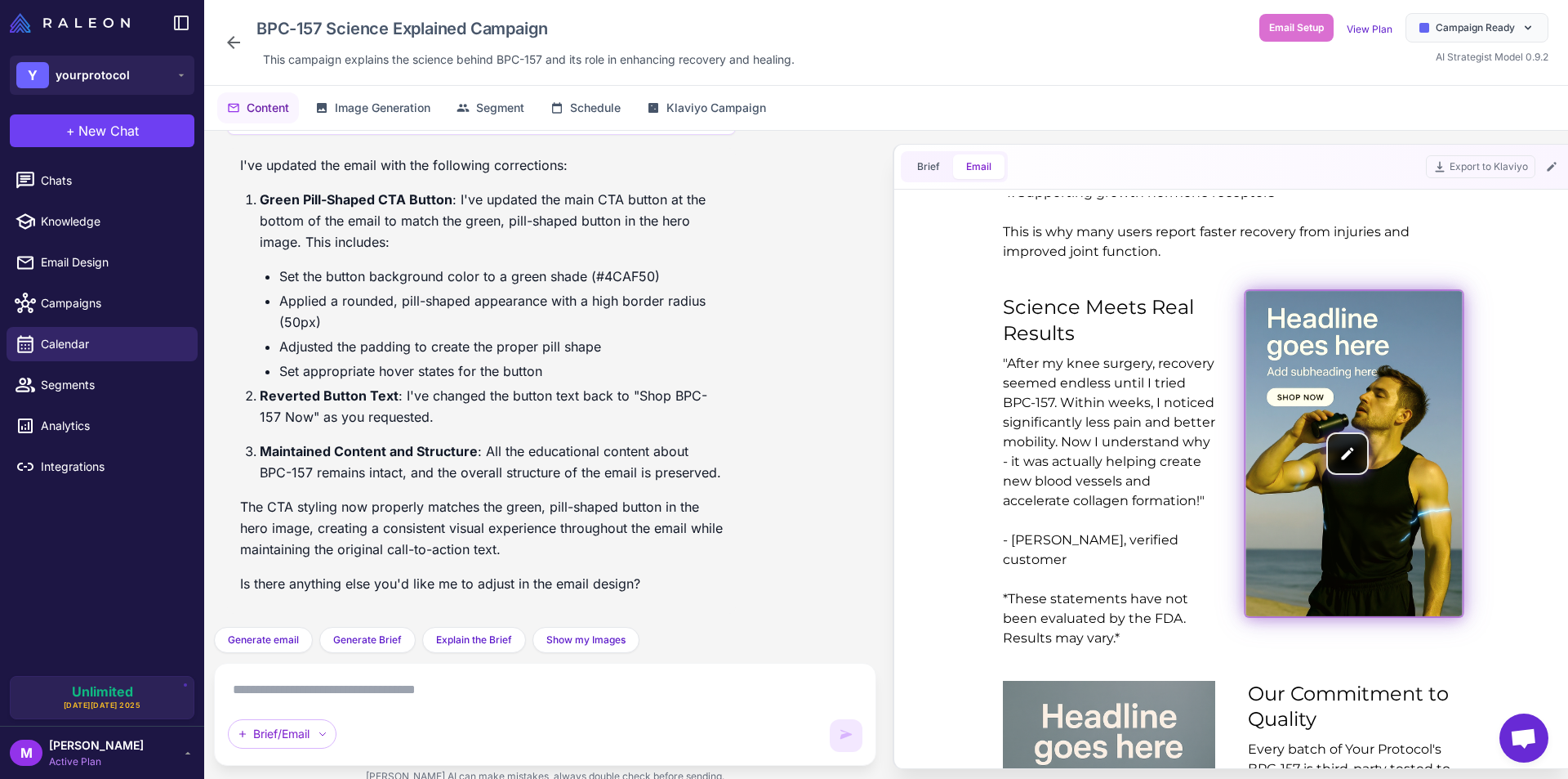
click at [1384, 390] on img at bounding box center [1353, 454] width 216 height 325
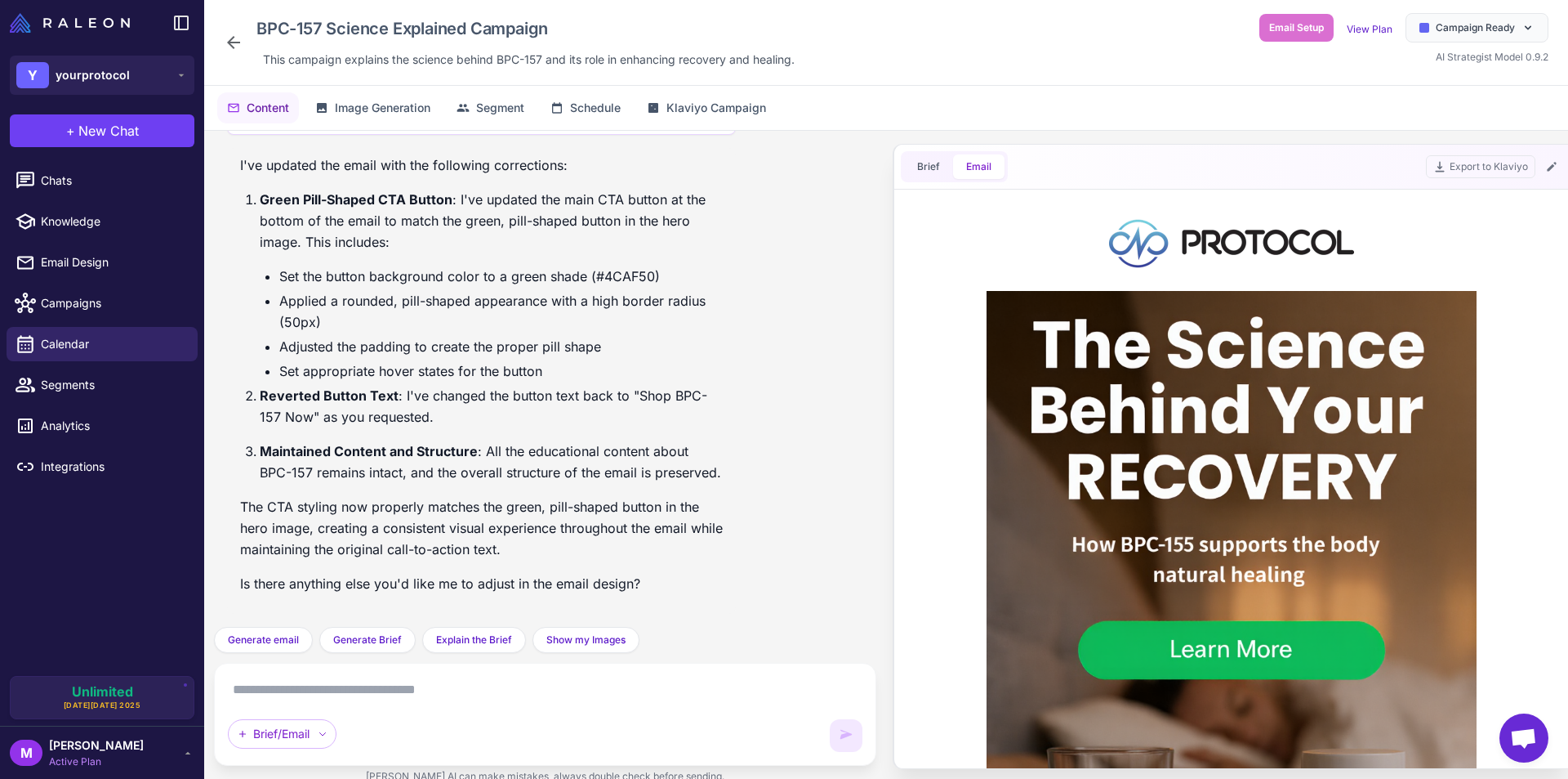
scroll to position [0, 0]
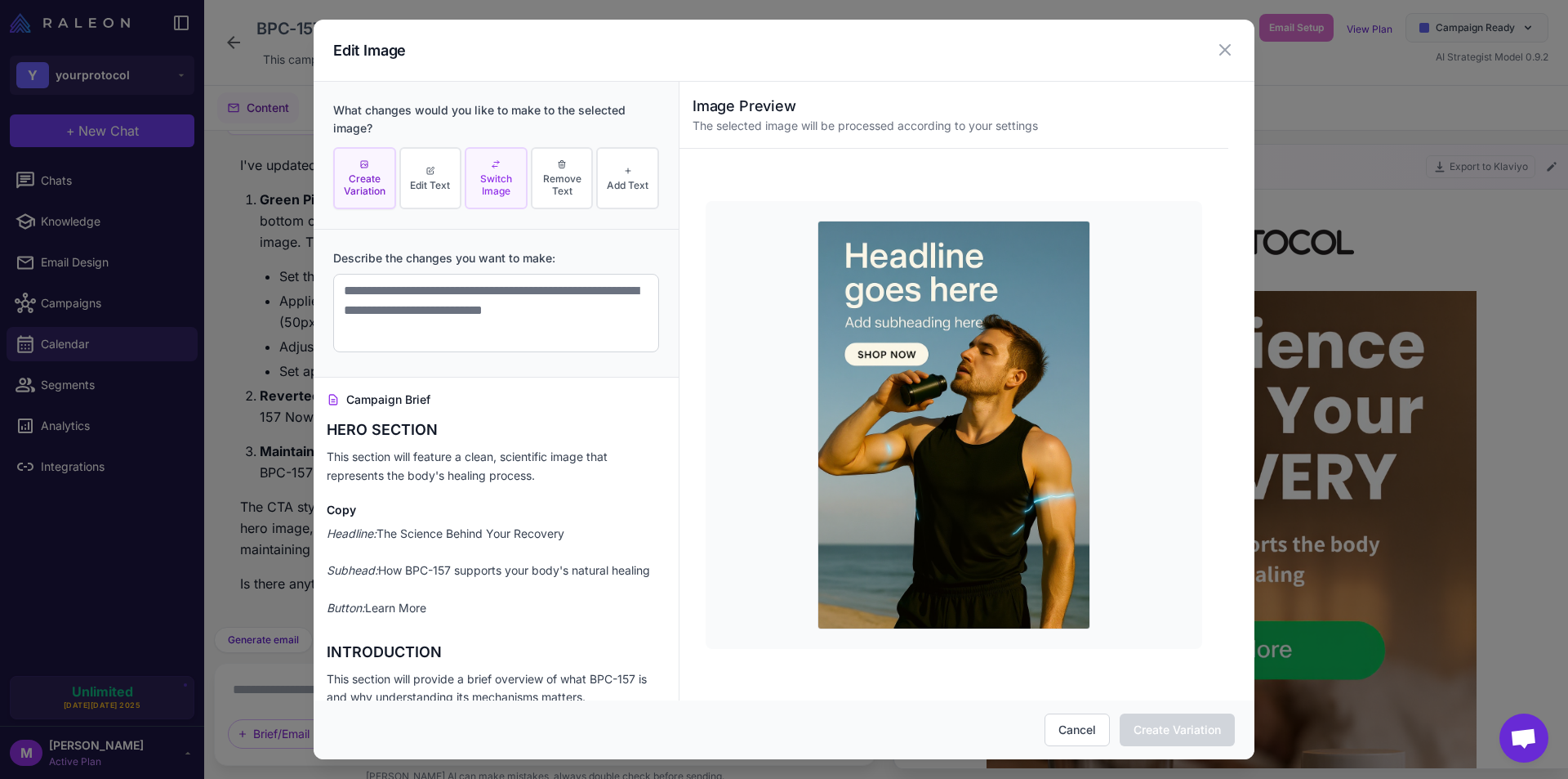
click at [508, 197] on button "Switch Image" at bounding box center [496, 178] width 63 height 63
click at [366, 176] on span "Create Variation" at bounding box center [364, 185] width 53 height 25
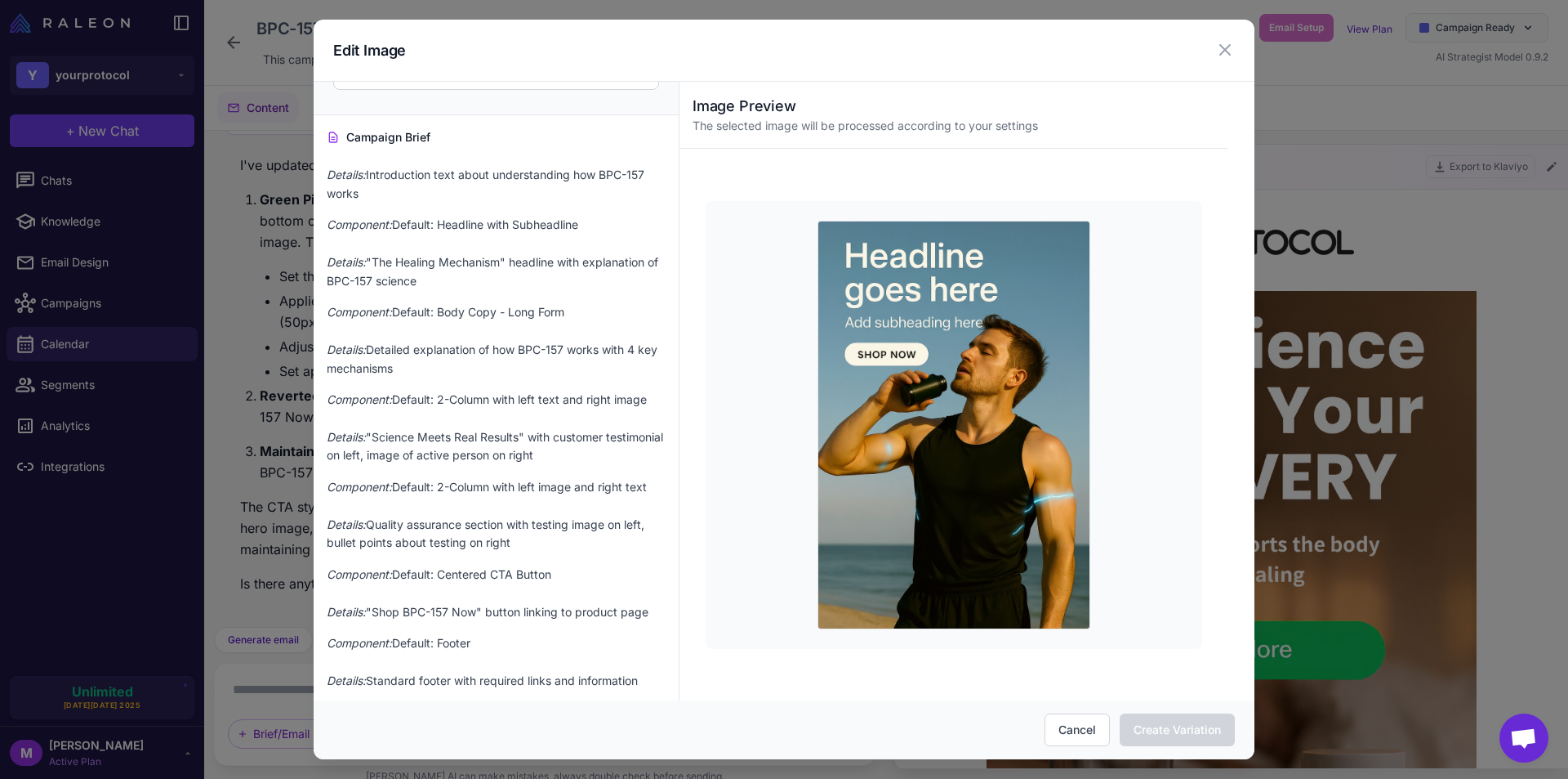
scroll to position [2207, 0]
click at [1222, 49] on icon at bounding box center [1225, 50] width 20 height 20
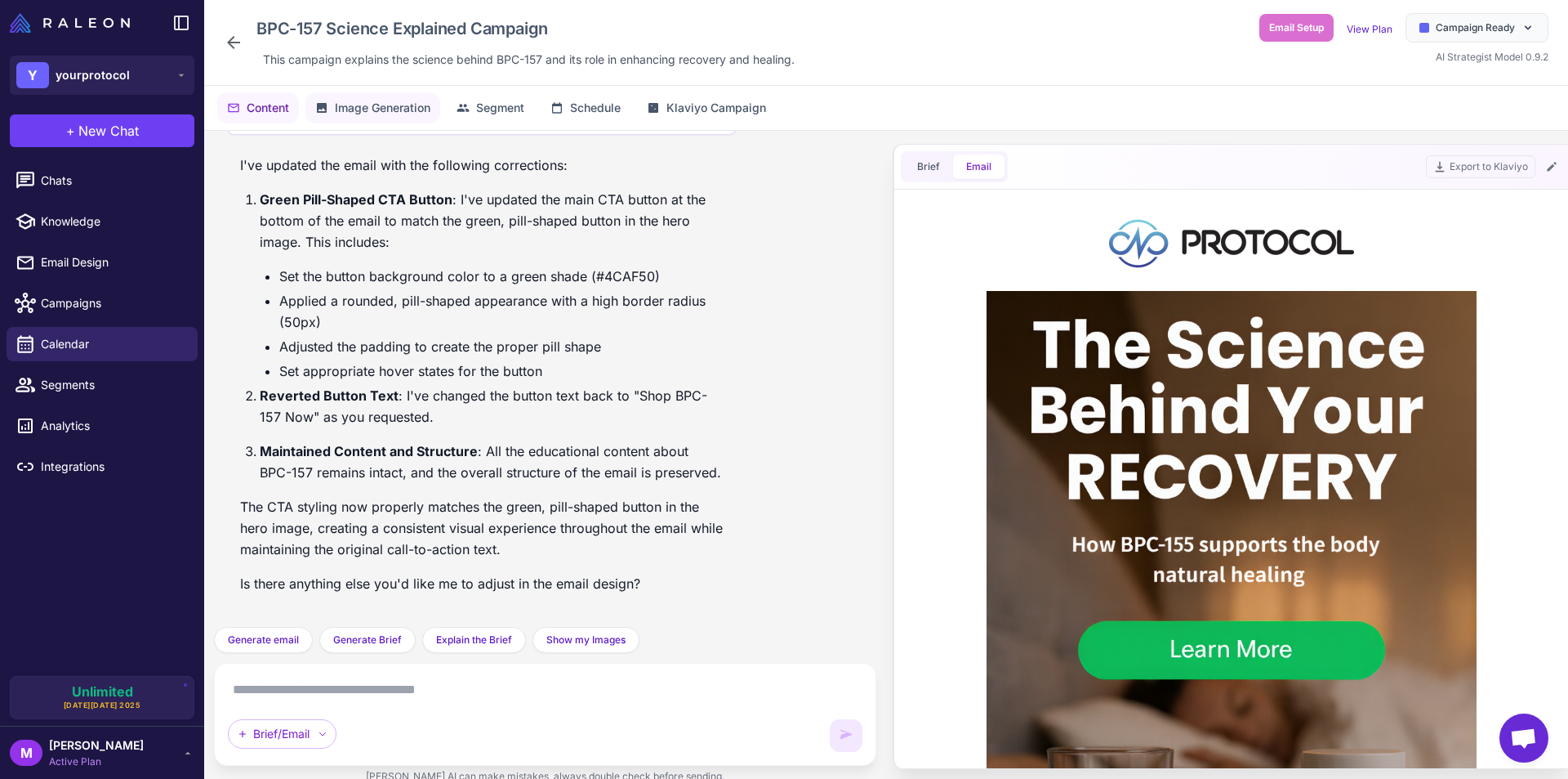
click at [392, 119] on button "Image Generation" at bounding box center [373, 108] width 135 height 31
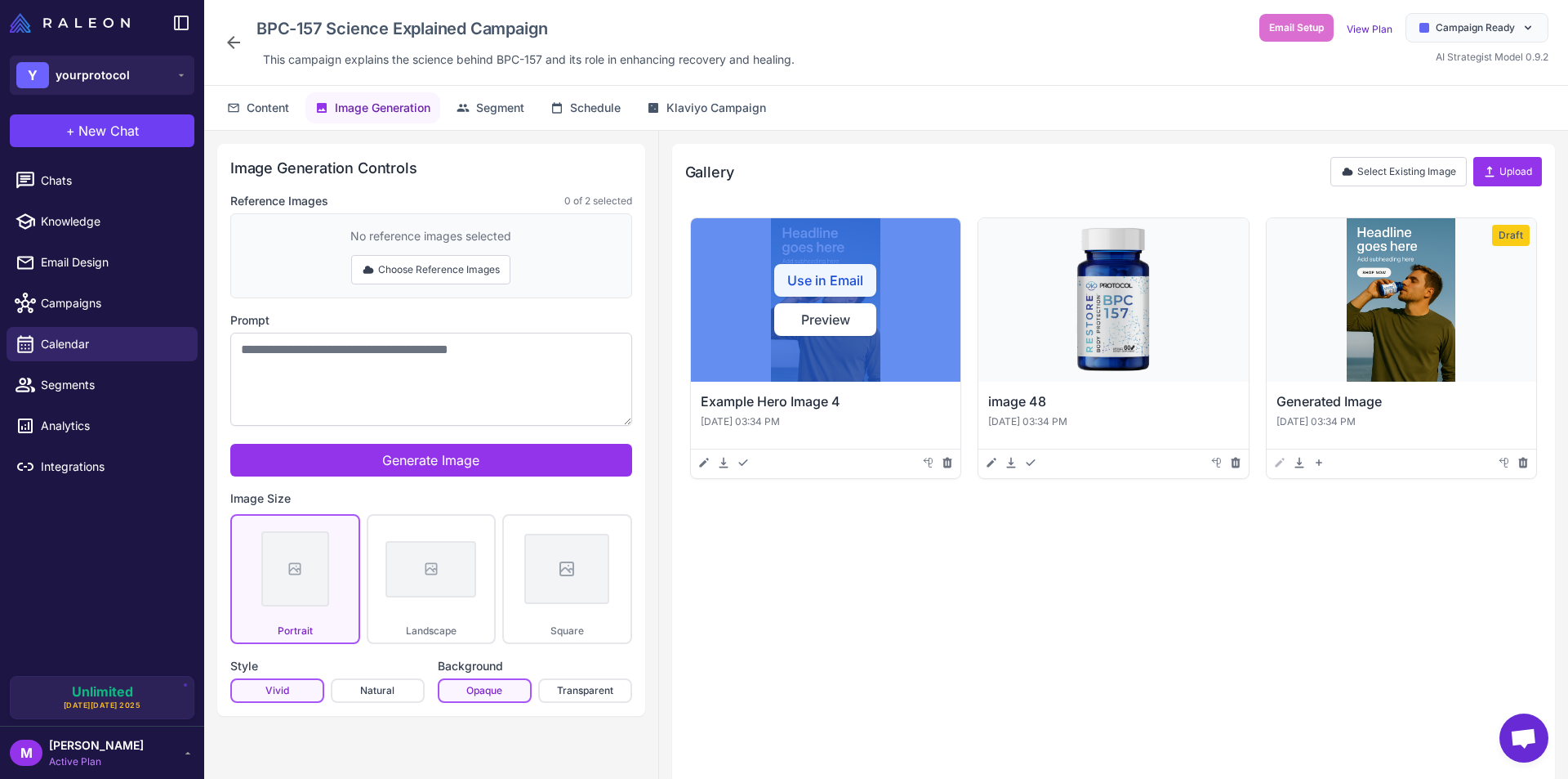
click at [830, 280] on button "Use in Email" at bounding box center [825, 280] width 102 height 33
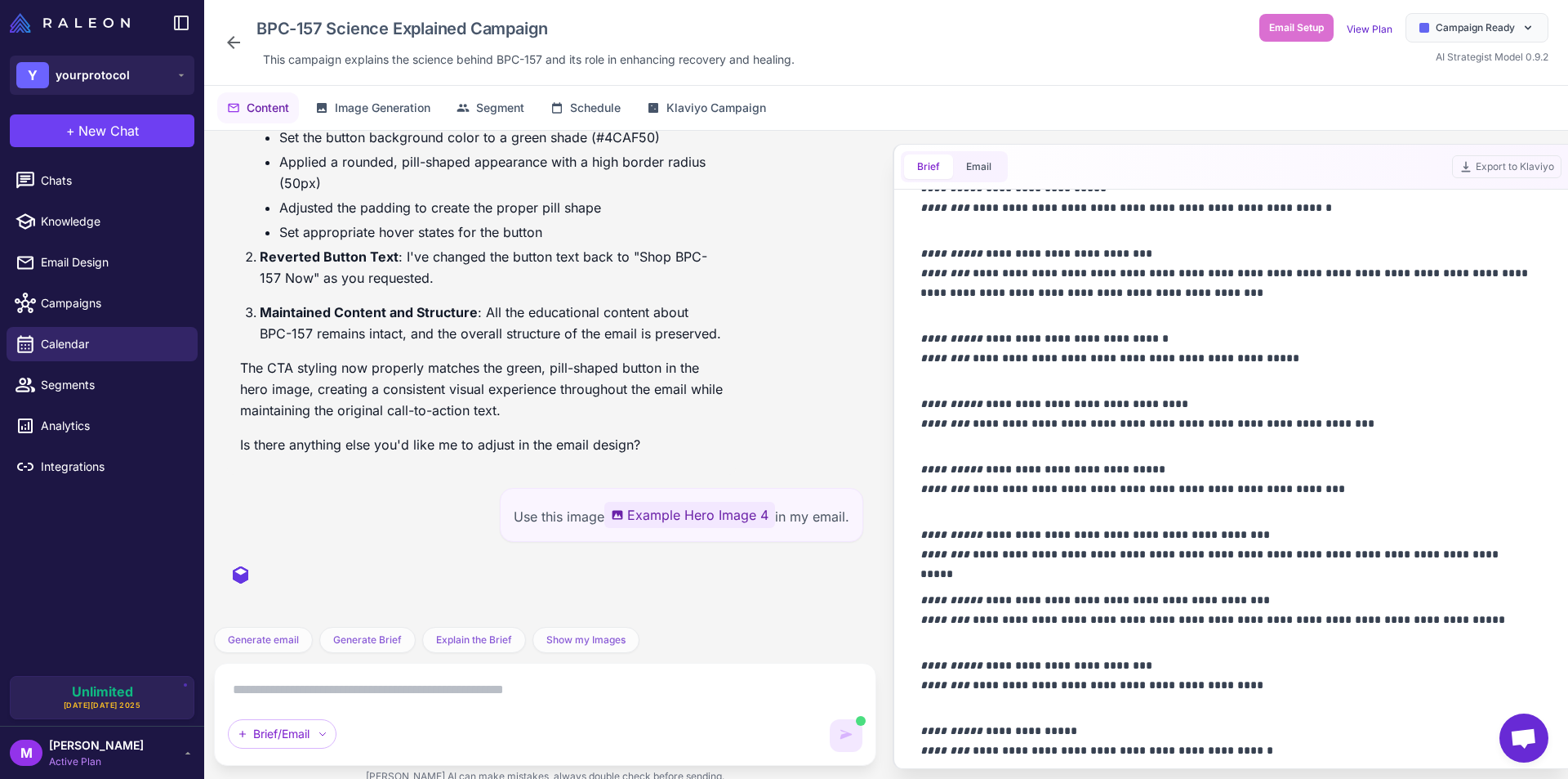
scroll to position [1775, 0]
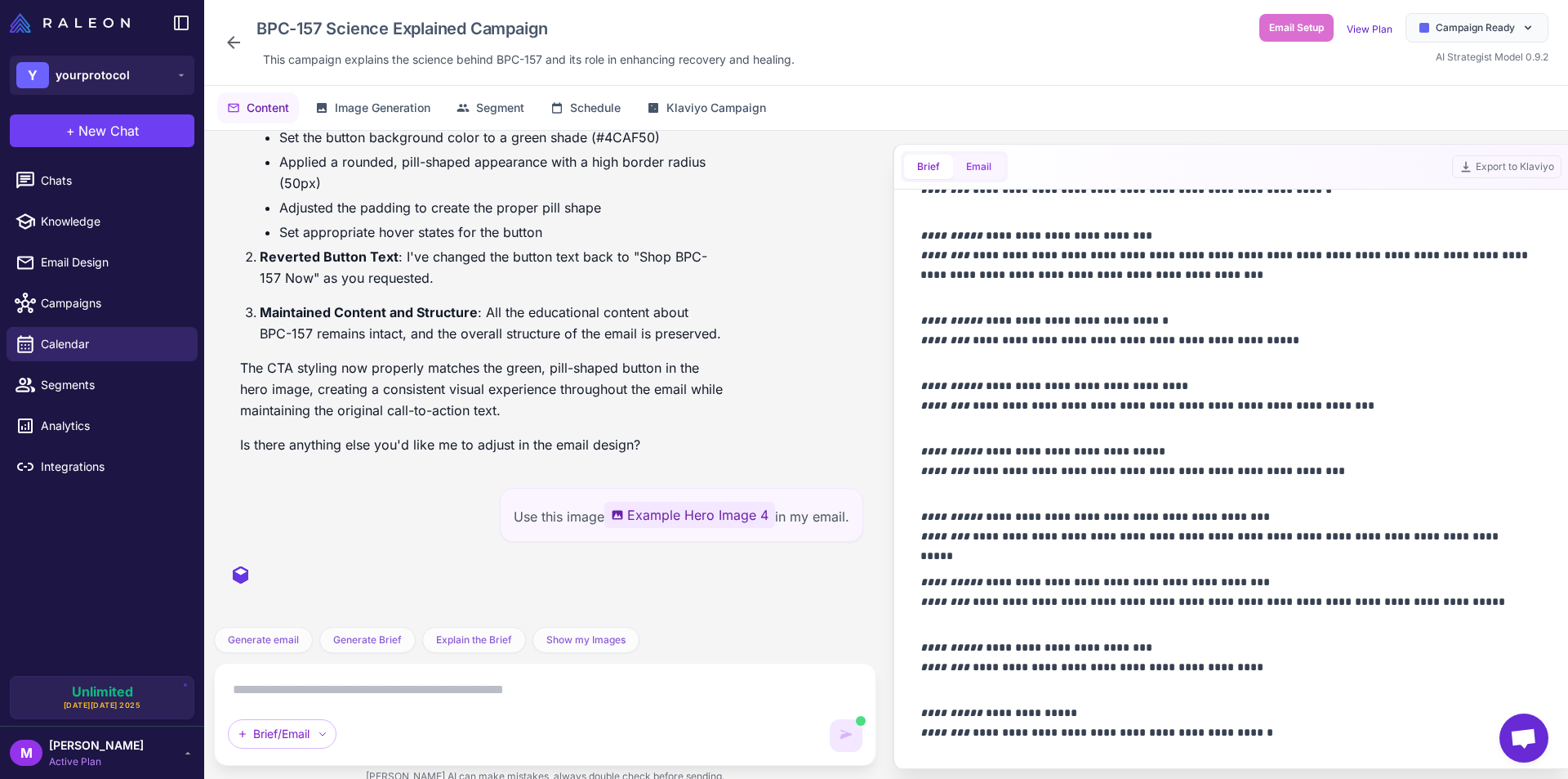
click at [980, 167] on button "Email" at bounding box center [979, 167] width 52 height 25
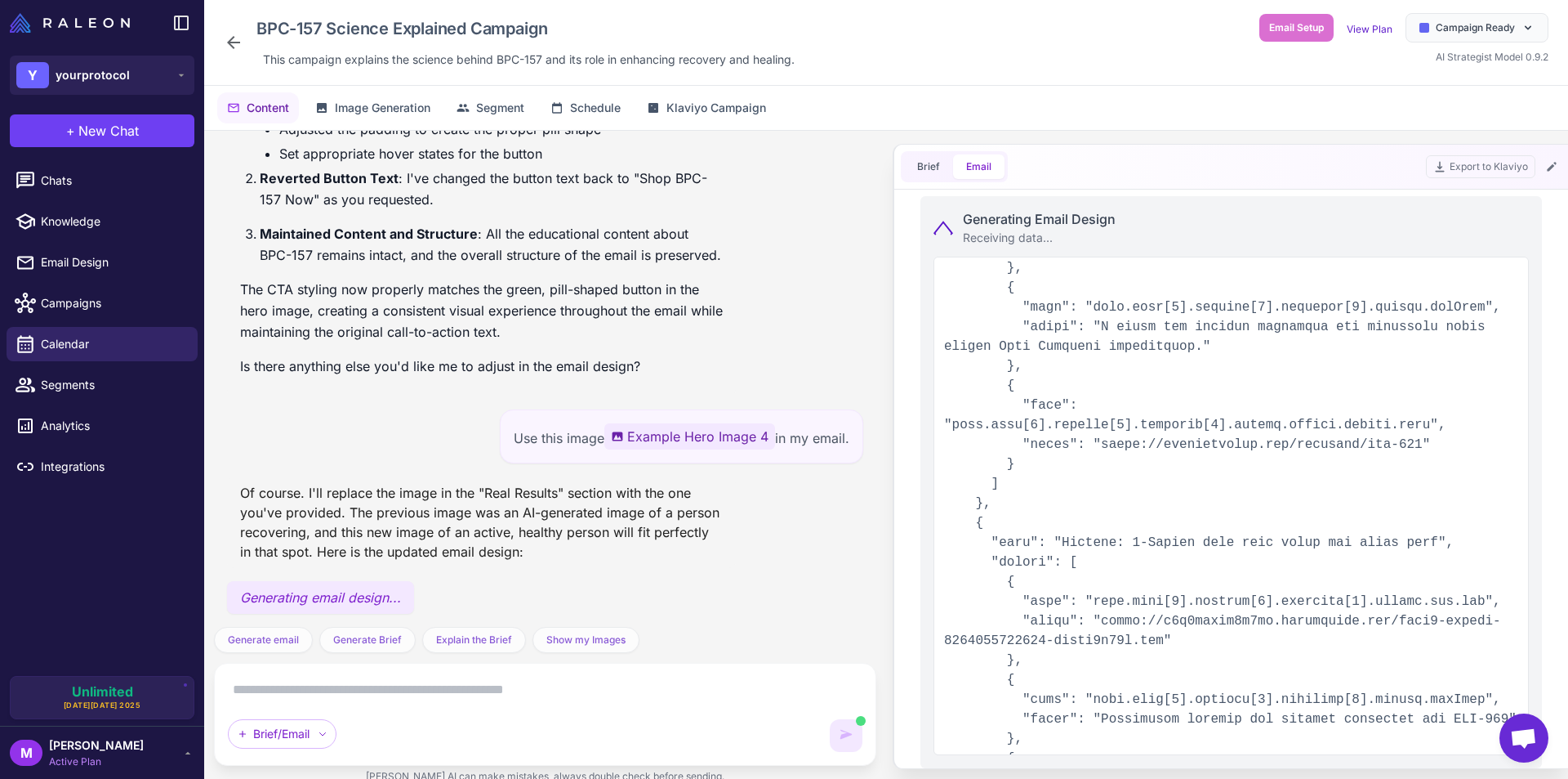
scroll to position [1836, 0]
click at [924, 165] on button "Brief" at bounding box center [928, 167] width 49 height 25
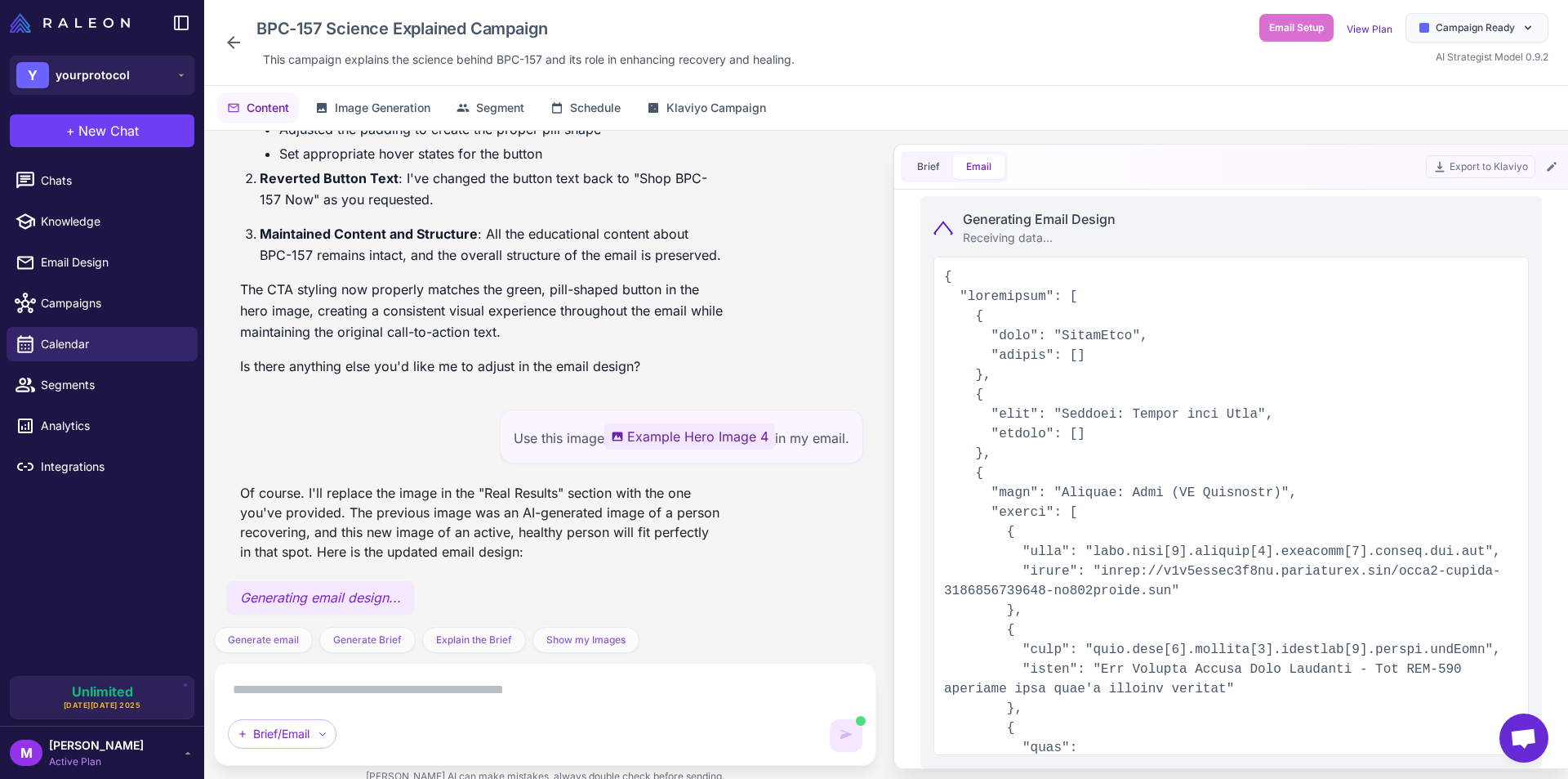
click at [976, 165] on button "Email" at bounding box center [979, 167] width 52 height 25
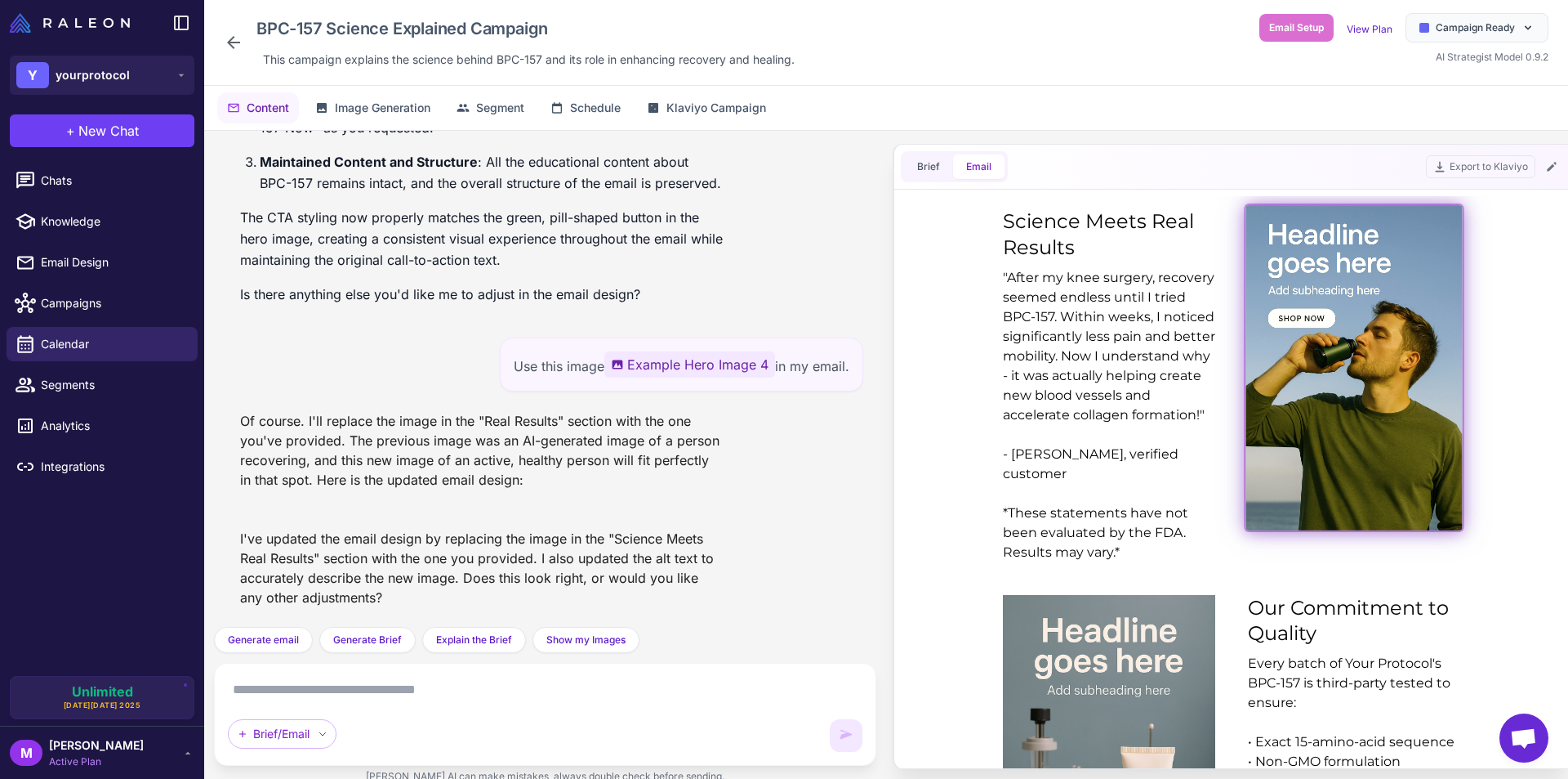
scroll to position [1389, 0]
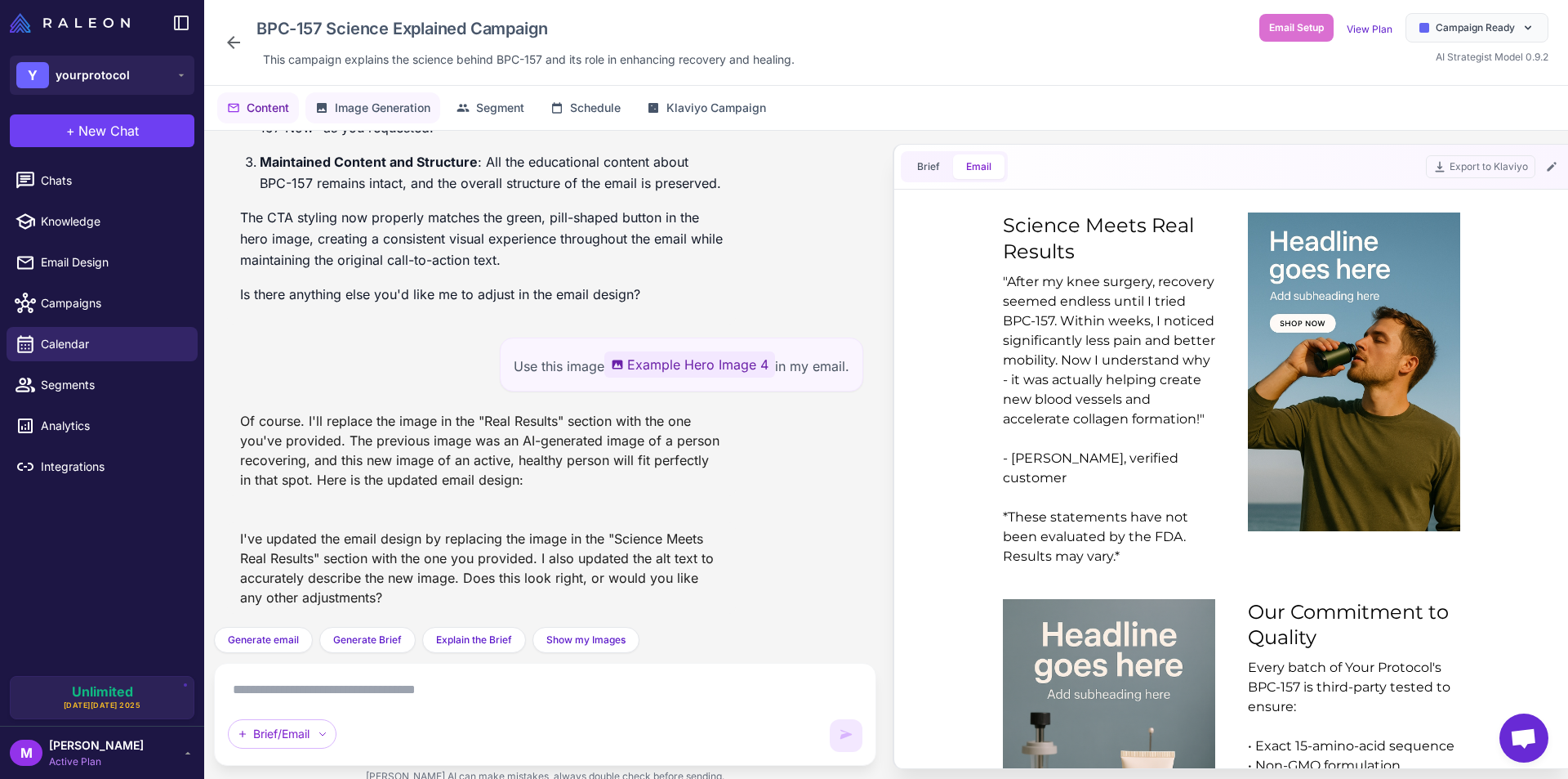
click at [368, 102] on span "Image Generation" at bounding box center [383, 108] width 96 height 18
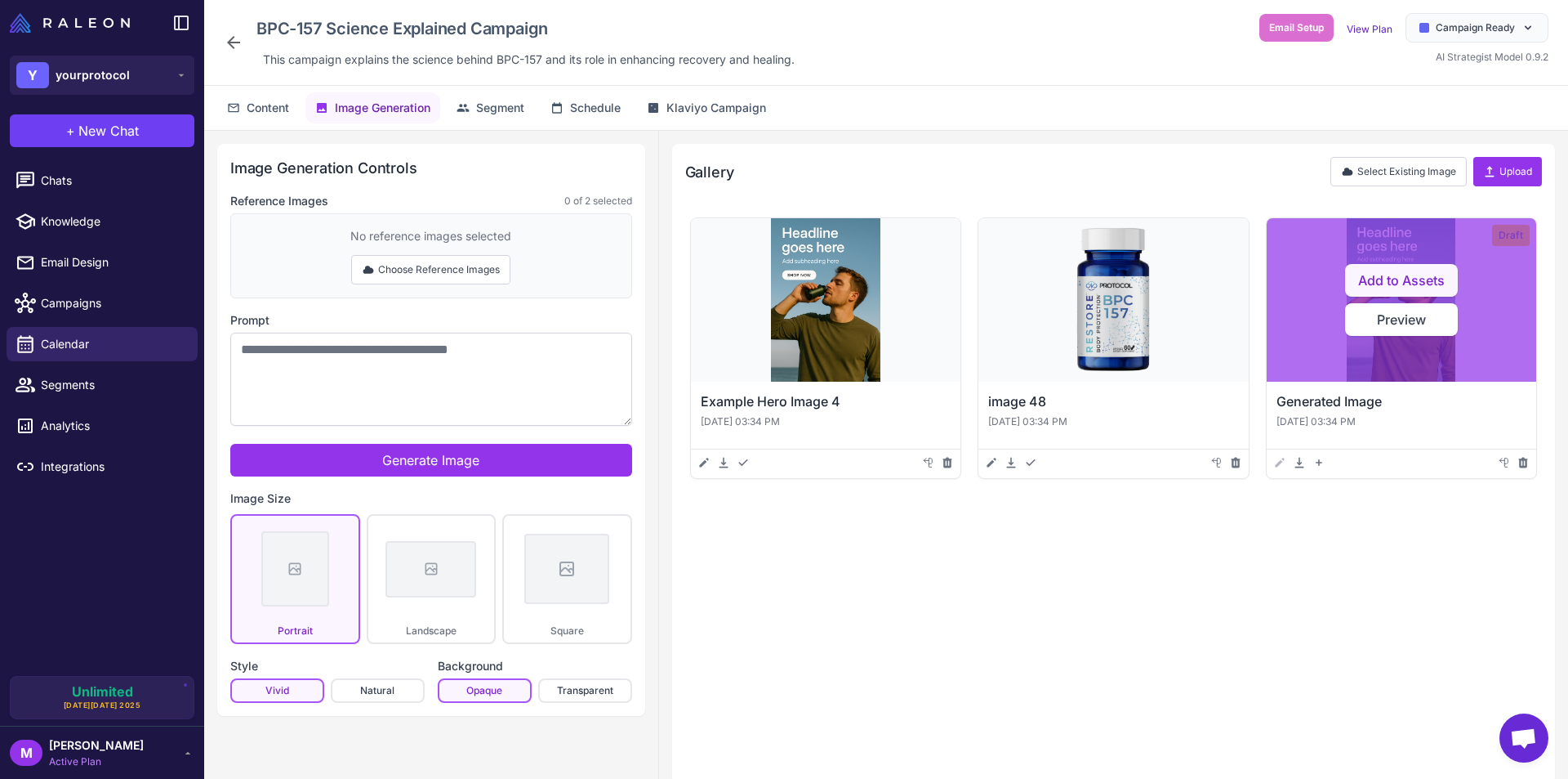
click at [1377, 283] on button "Add to Assets" at bounding box center [1401, 280] width 113 height 33
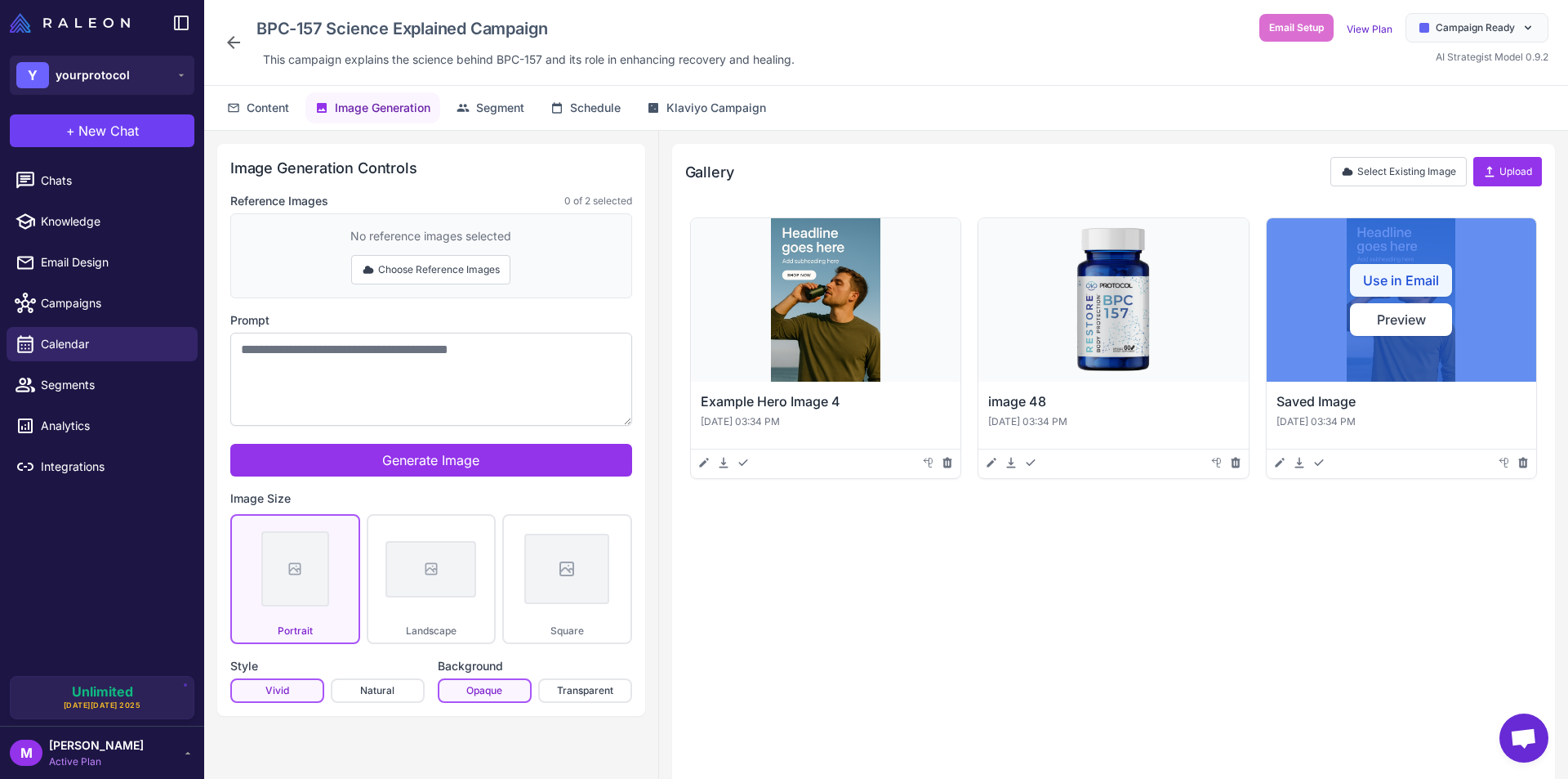
click at [1391, 274] on button "Use in Email" at bounding box center [1401, 280] width 102 height 33
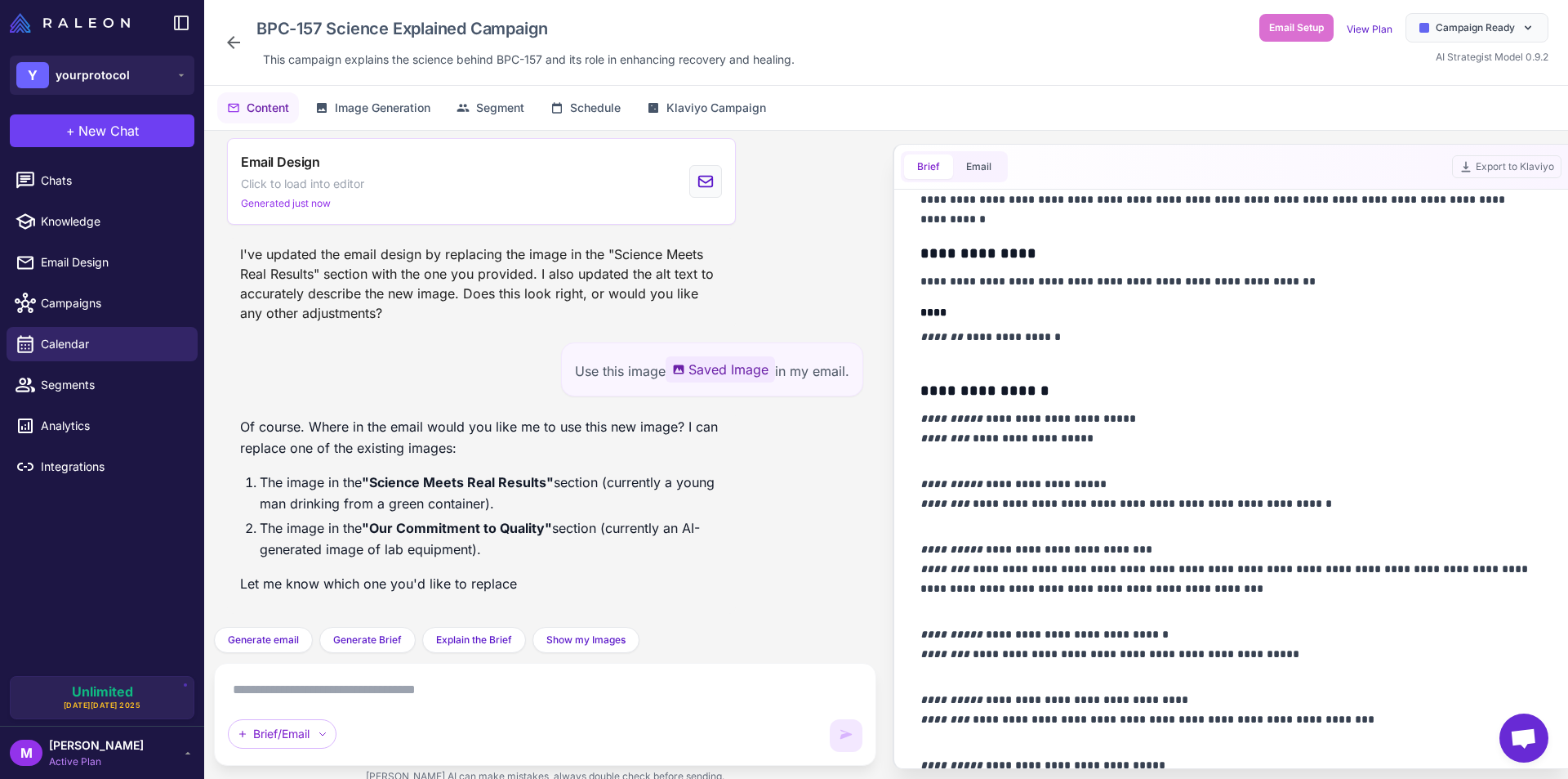
scroll to position [1471, 0]
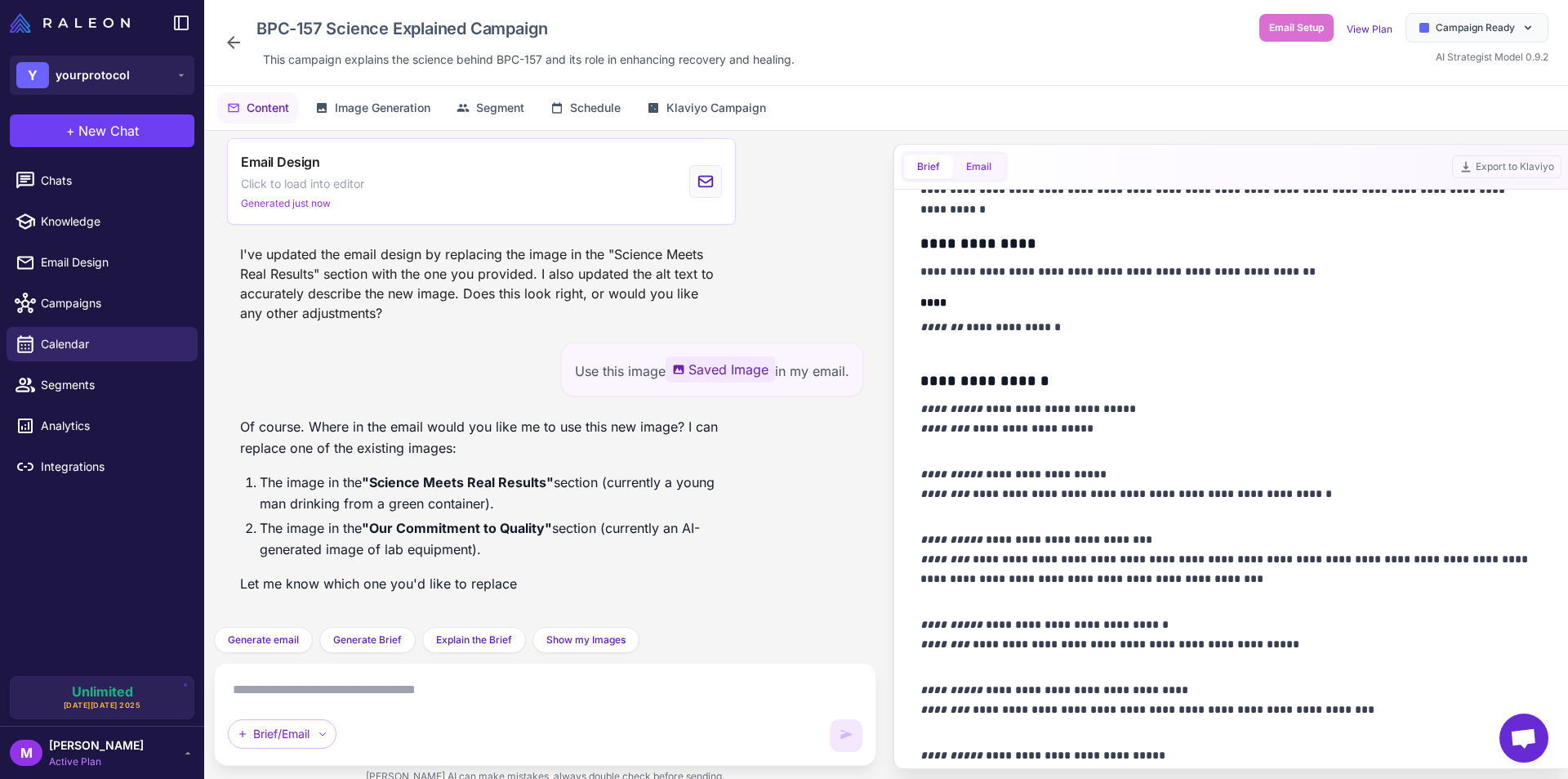
click at [972, 167] on button "Email" at bounding box center [979, 167] width 52 height 25
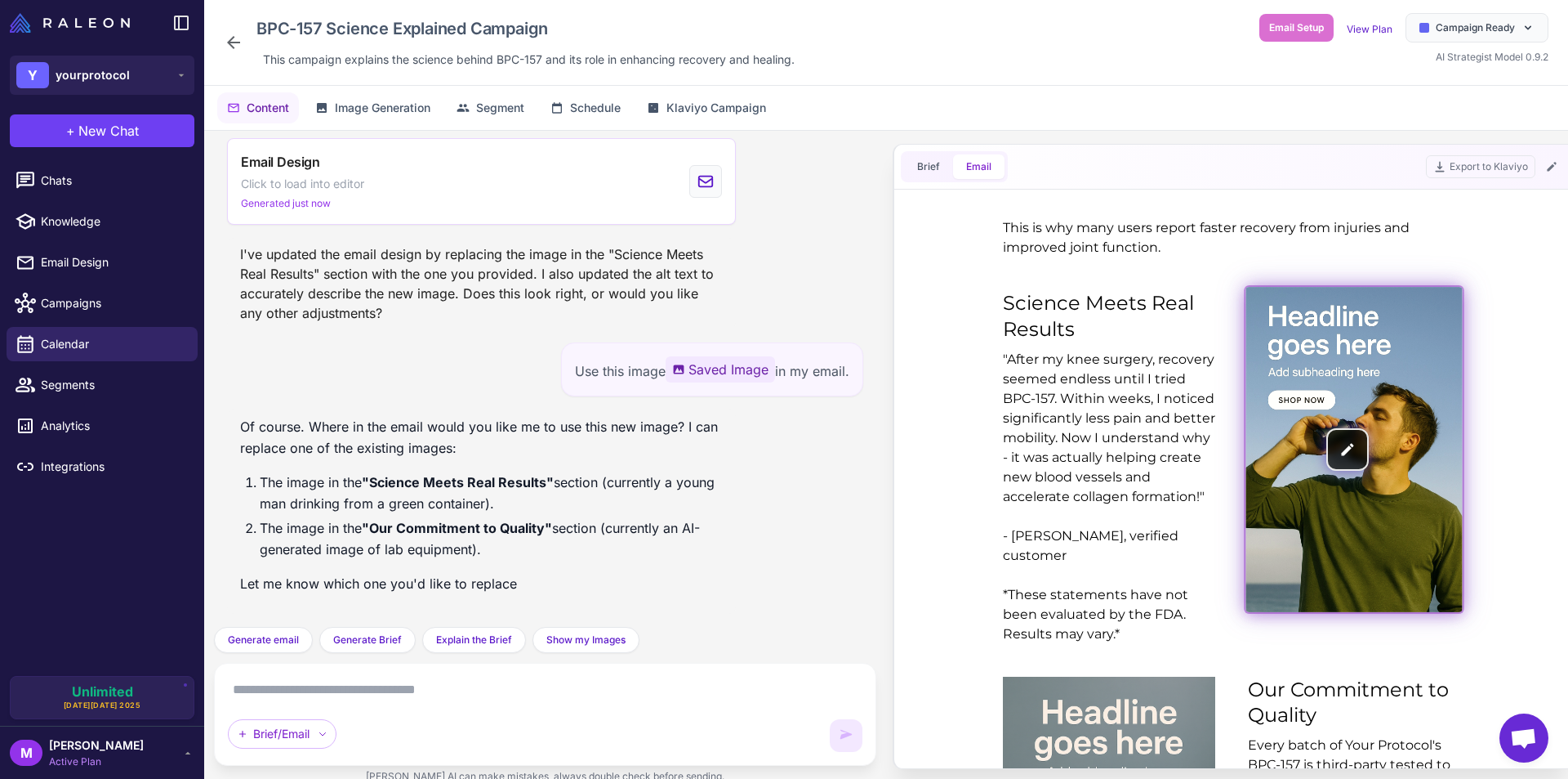
scroll to position [1307, 0]
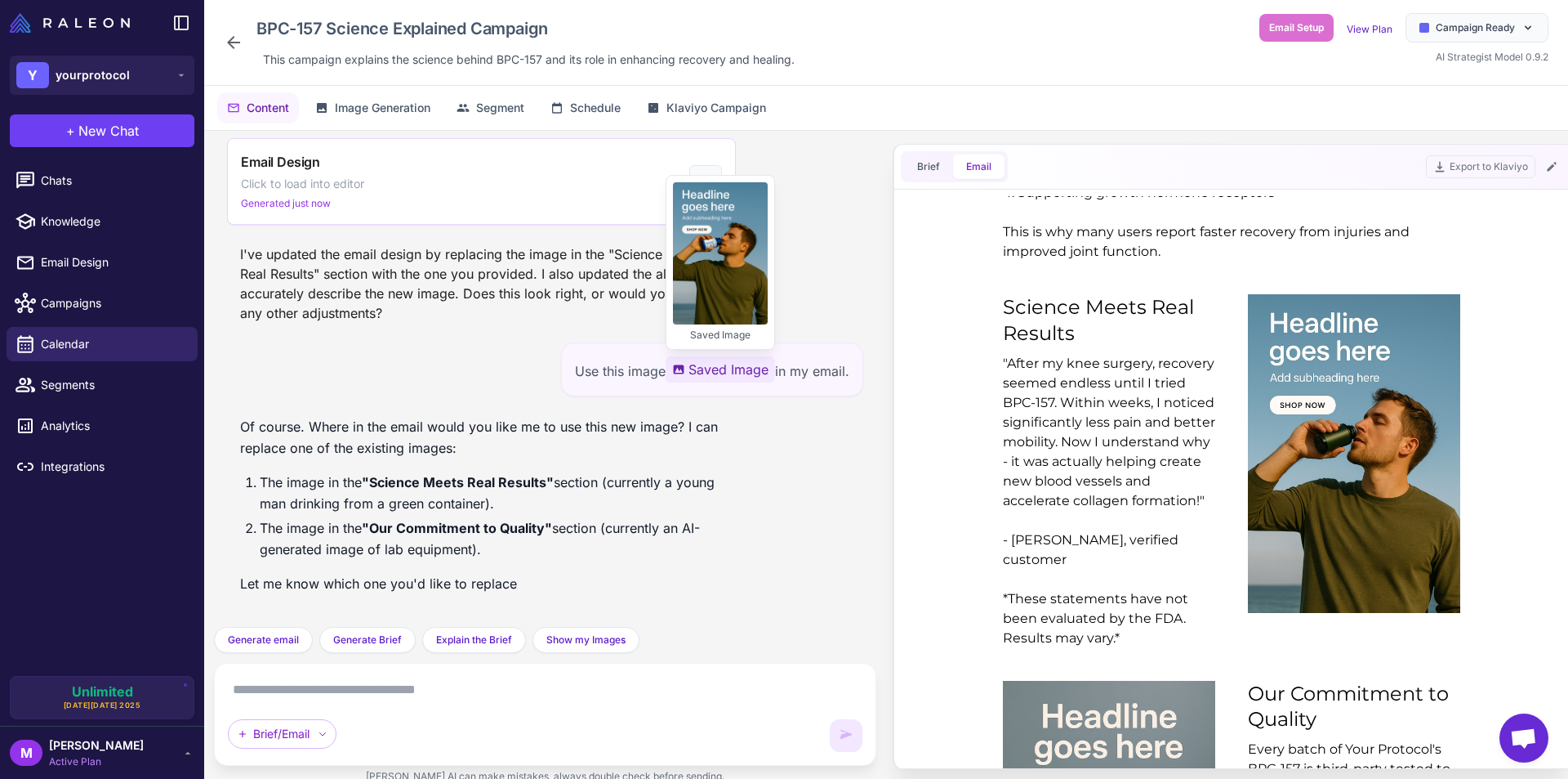
click at [699, 365] on span "Saved Image Saved Image" at bounding box center [720, 369] width 109 height 26
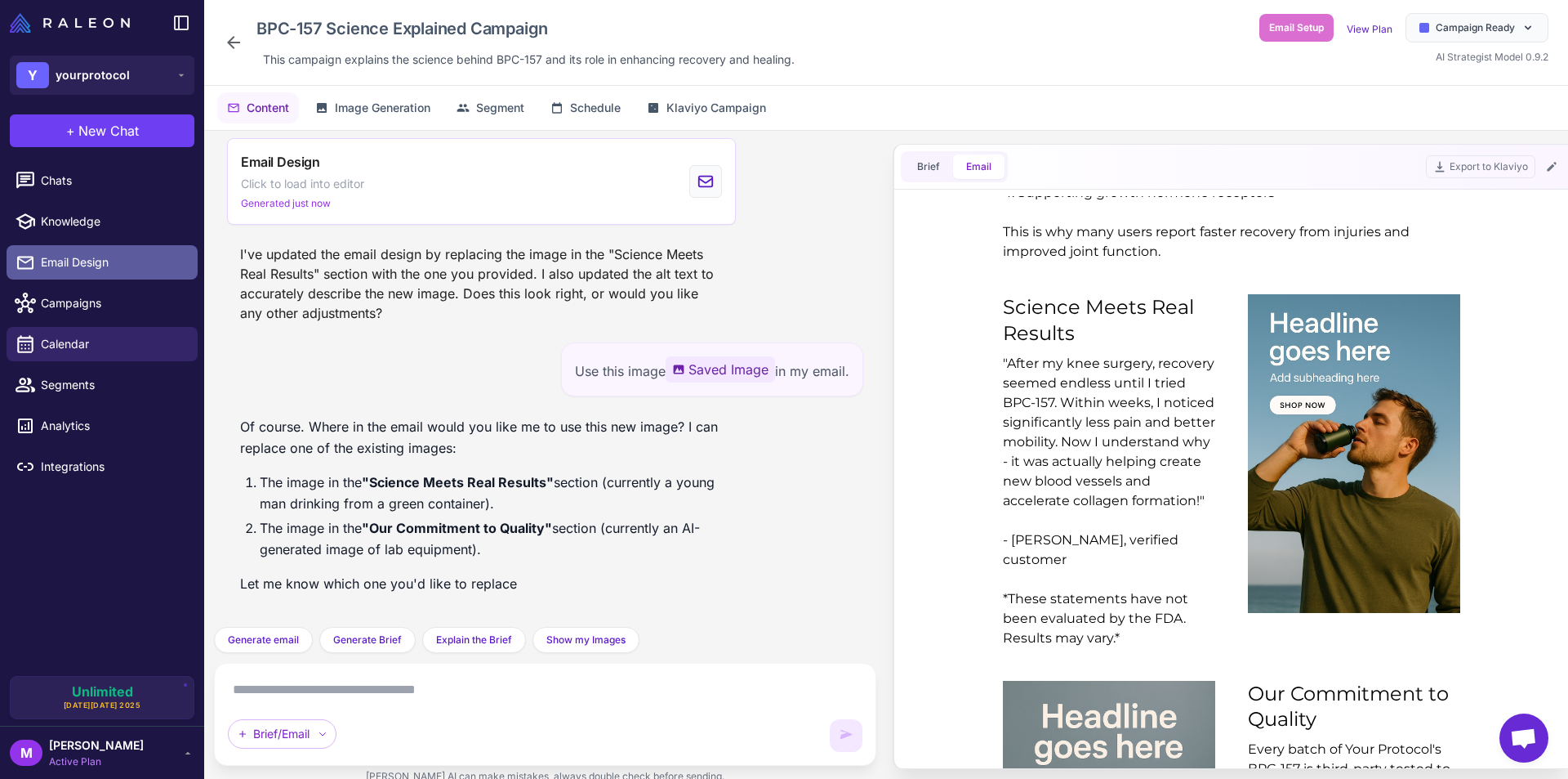
click at [85, 258] on span "Email Design" at bounding box center [113, 262] width 144 height 18
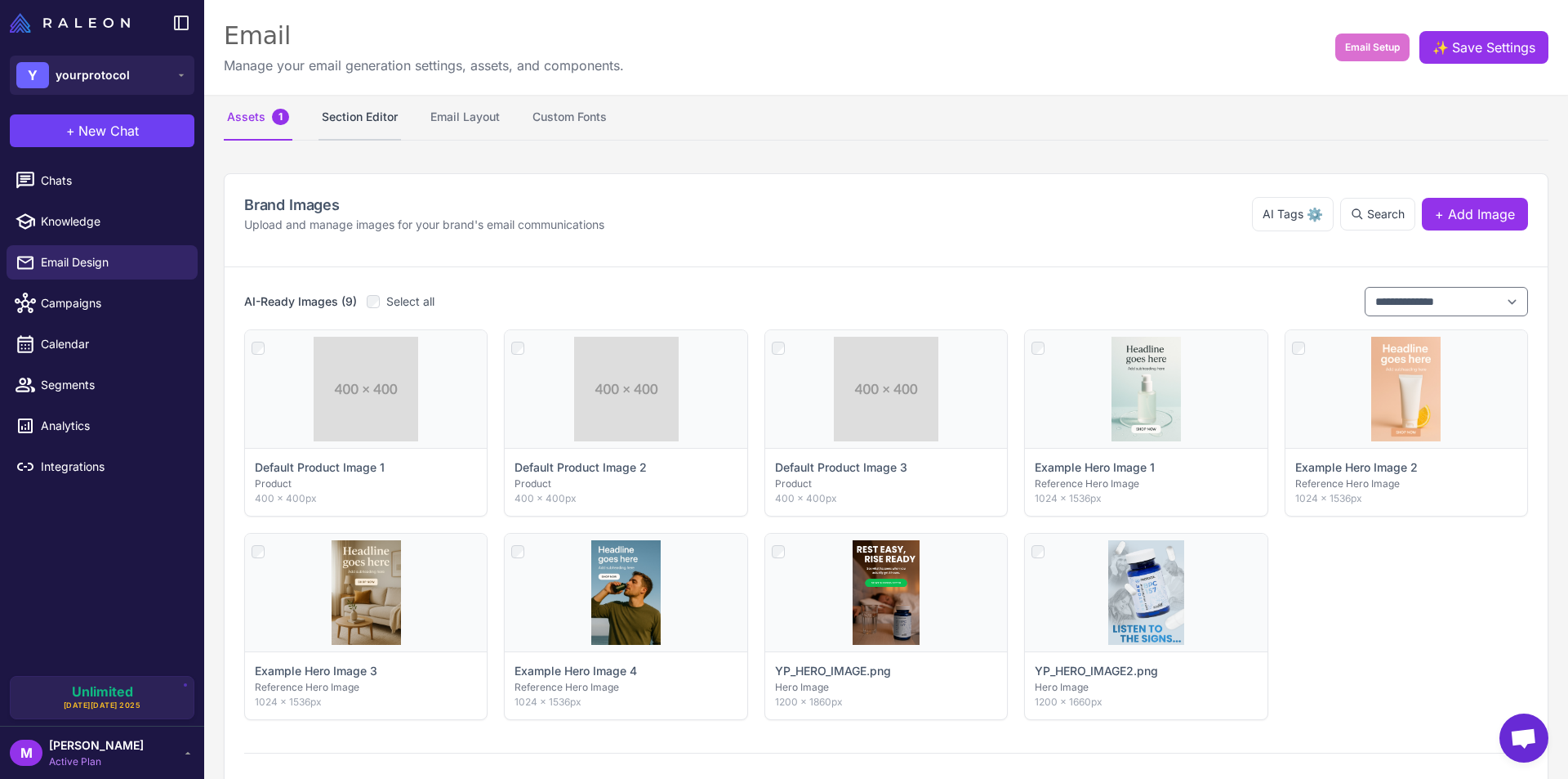
click at [347, 110] on button "Section Editor" at bounding box center [359, 117] width 83 height 45
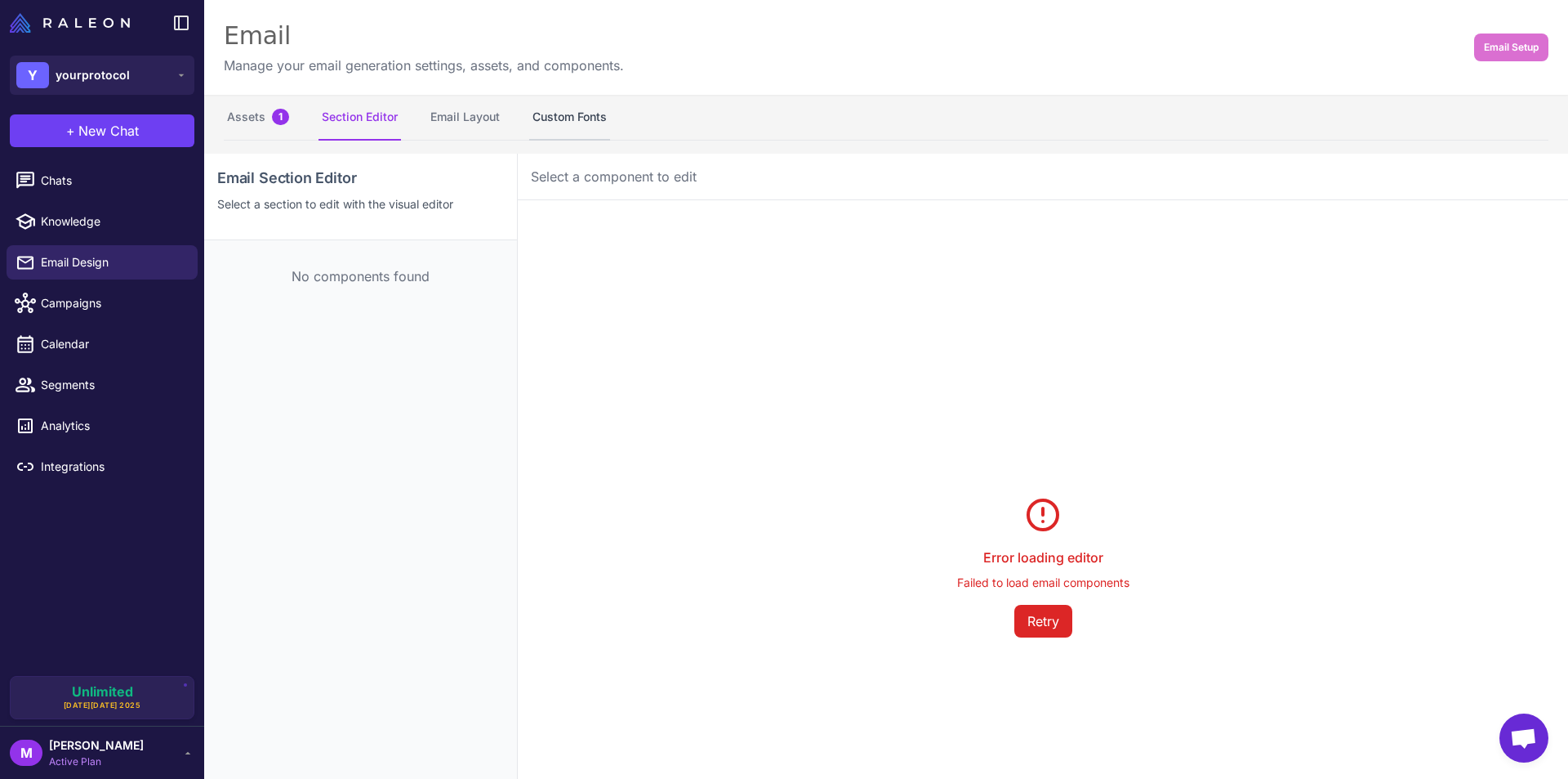
click at [548, 115] on button "Custom Fonts" at bounding box center [569, 117] width 81 height 45
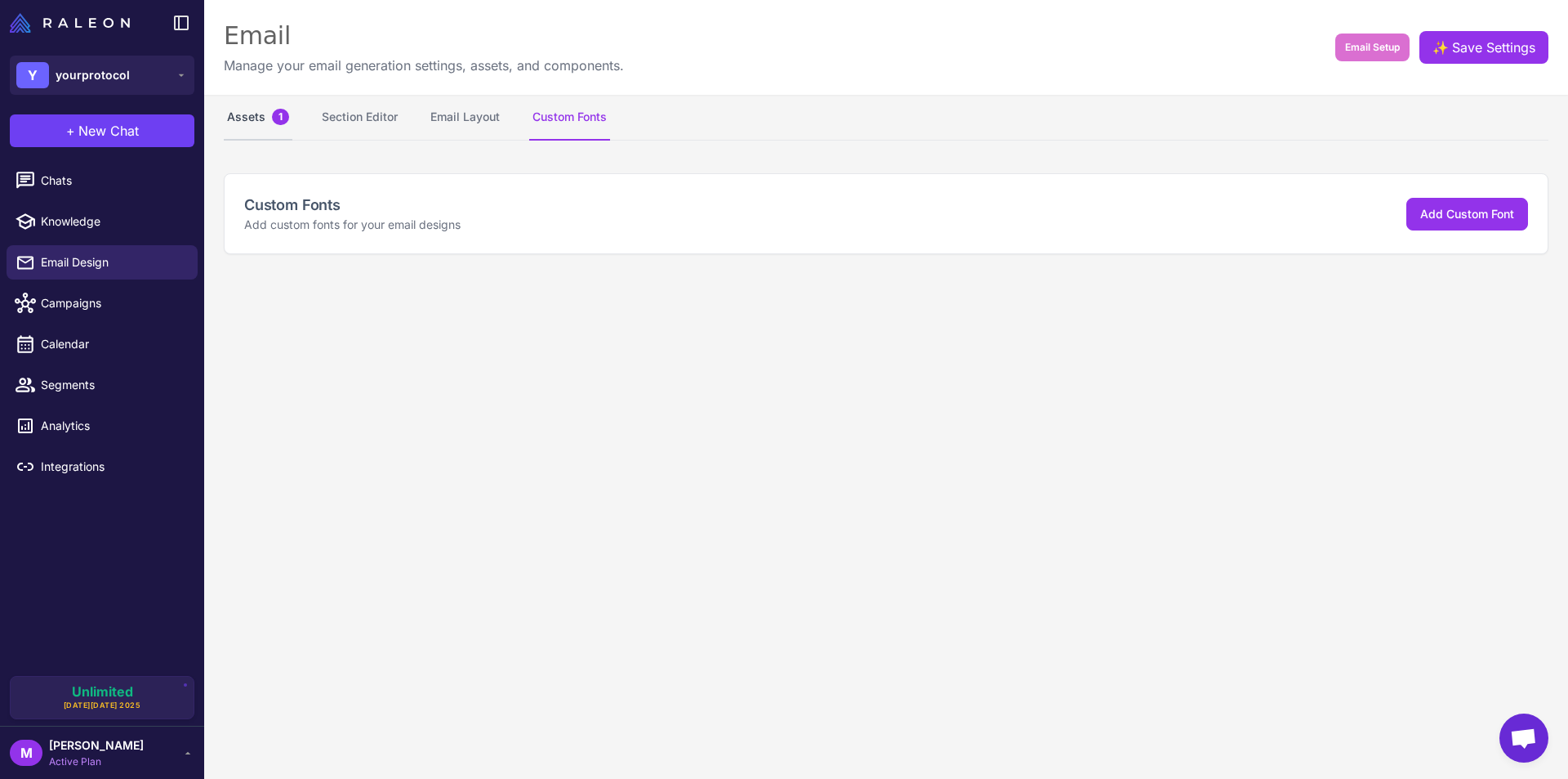
click at [273, 116] on span "1" at bounding box center [280, 116] width 17 height 16
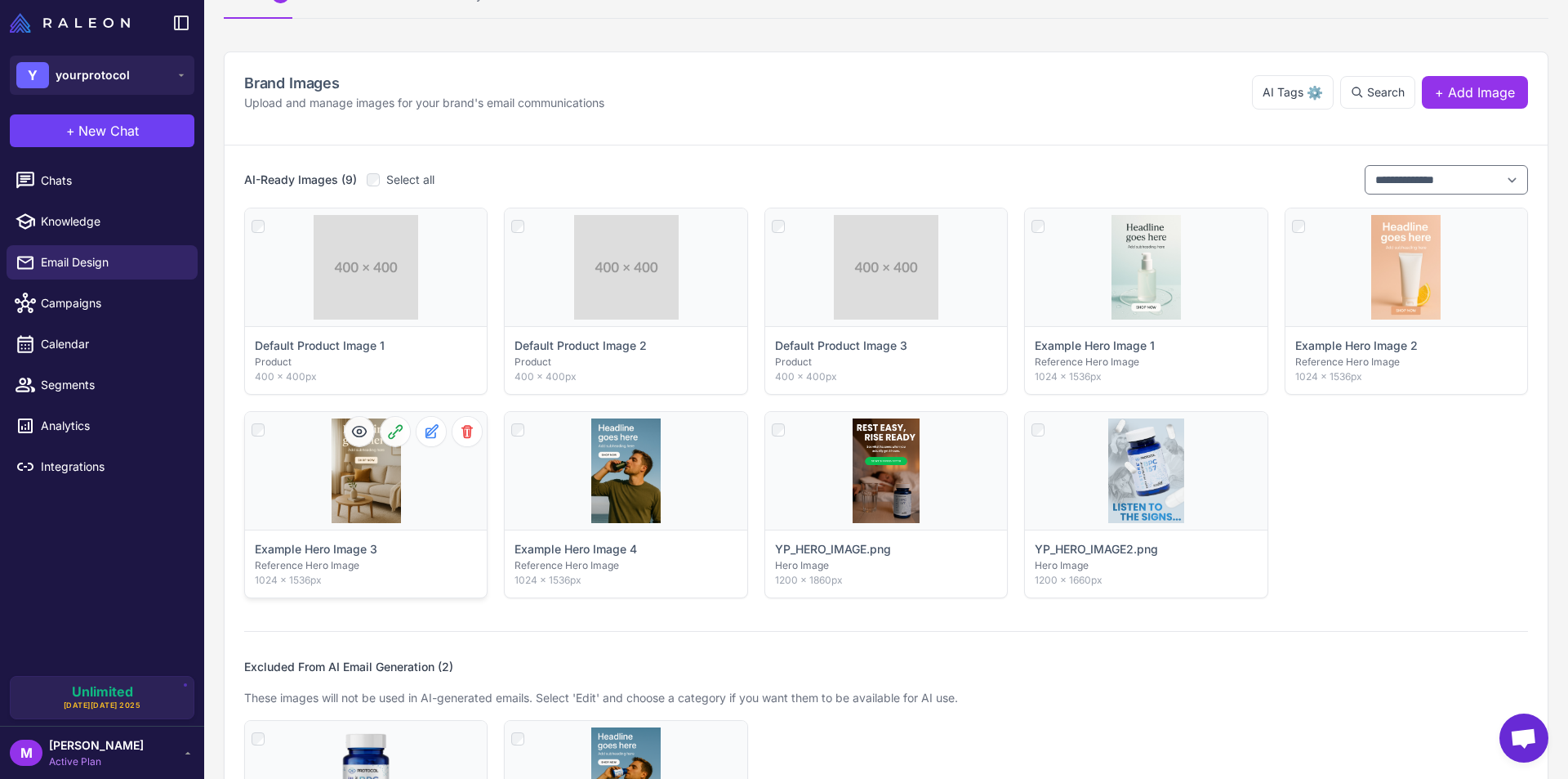
scroll to position [390, 0]
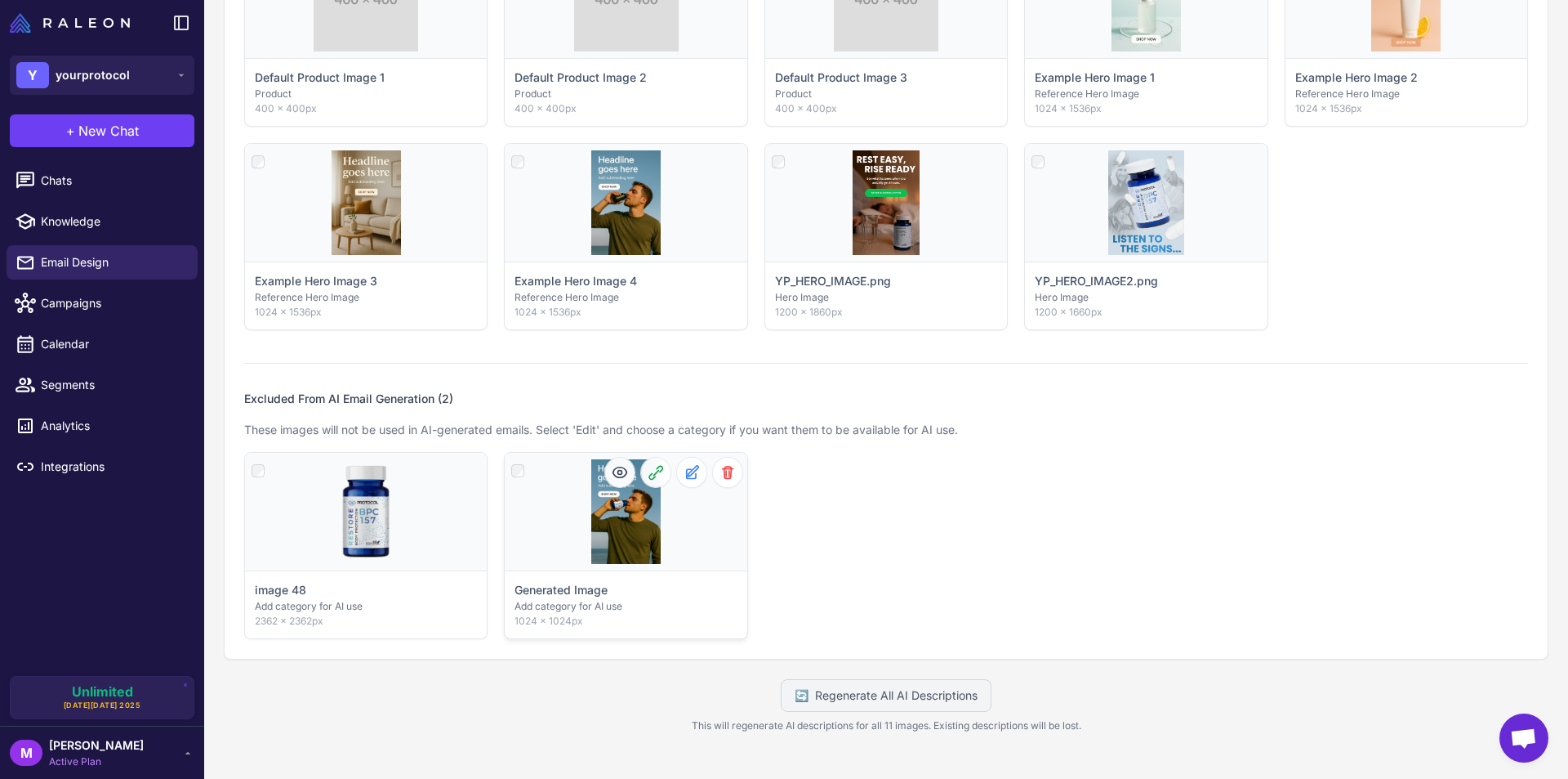
click at [620, 510] on div "Click to select" at bounding box center [626, 511] width 242 height 117
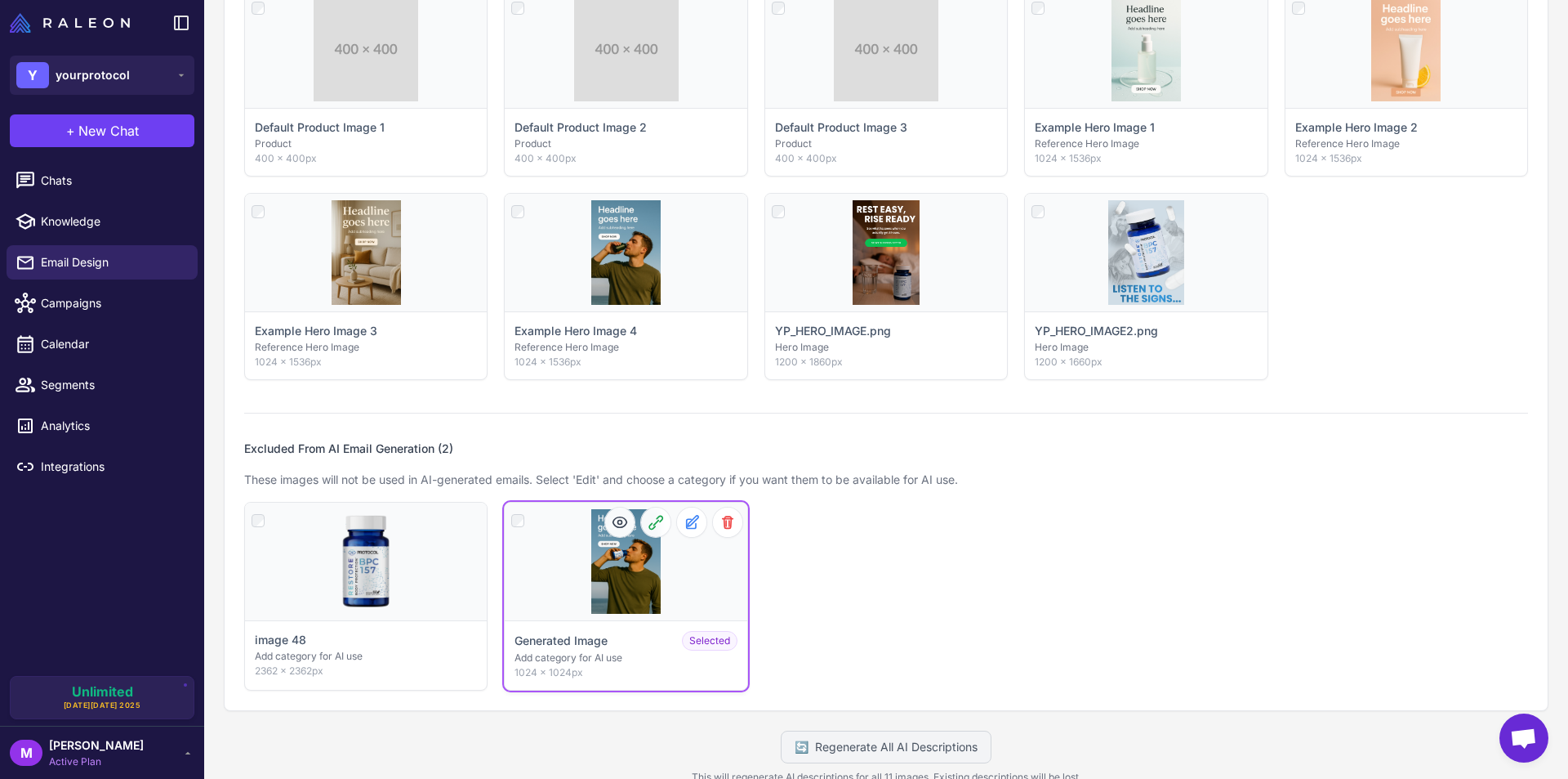
scroll to position [439, 0]
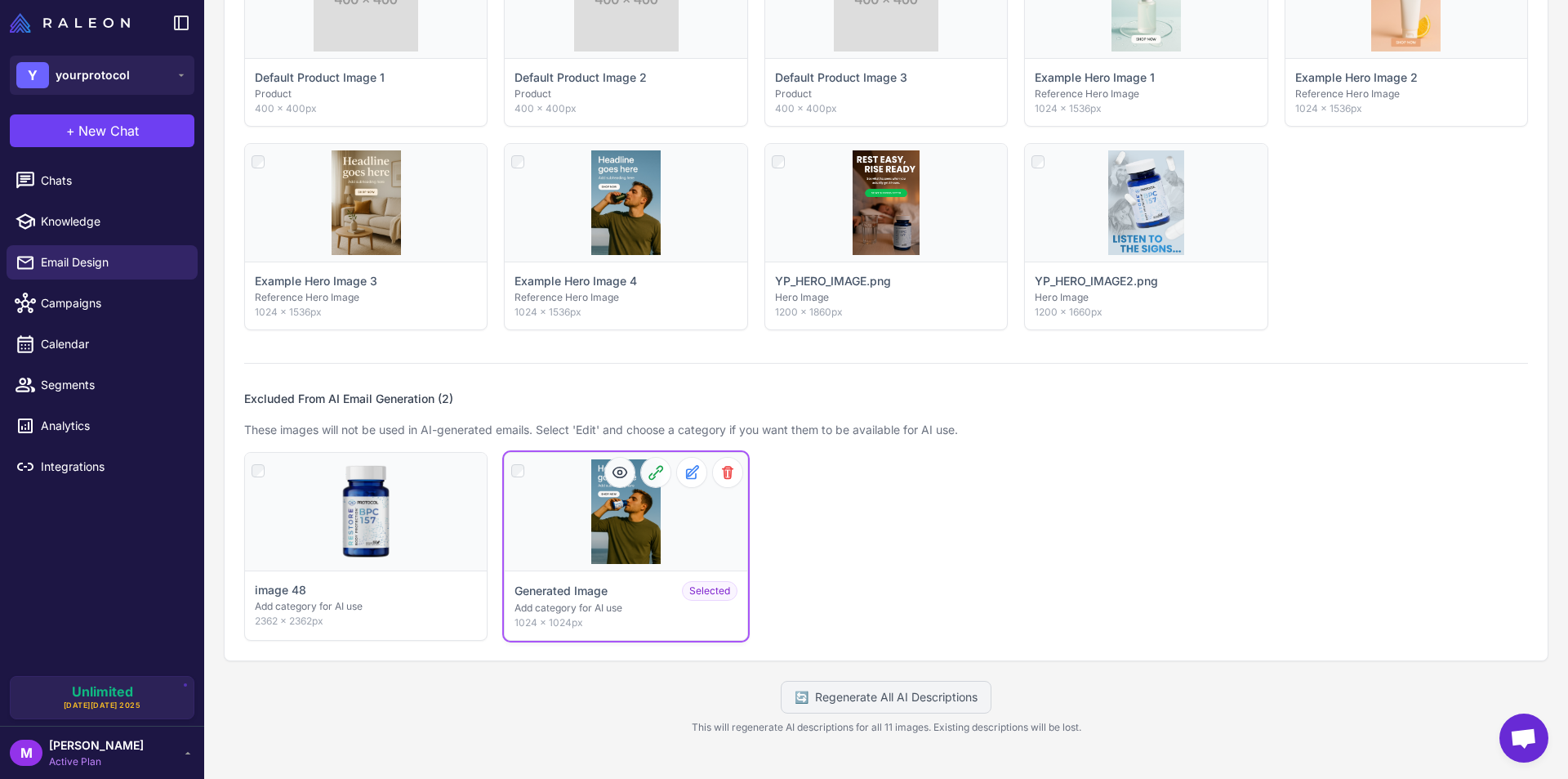
drag, startPoint x: 608, startPoint y: 531, endPoint x: 606, endPoint y: 561, distance: 30.1
click at [606, 561] on span "Click to deselect" at bounding box center [626, 555] width 92 height 17
click at [636, 524] on div "Click to select" at bounding box center [626, 511] width 242 height 117
click at [616, 469] on icon at bounding box center [620, 472] width 16 height 16
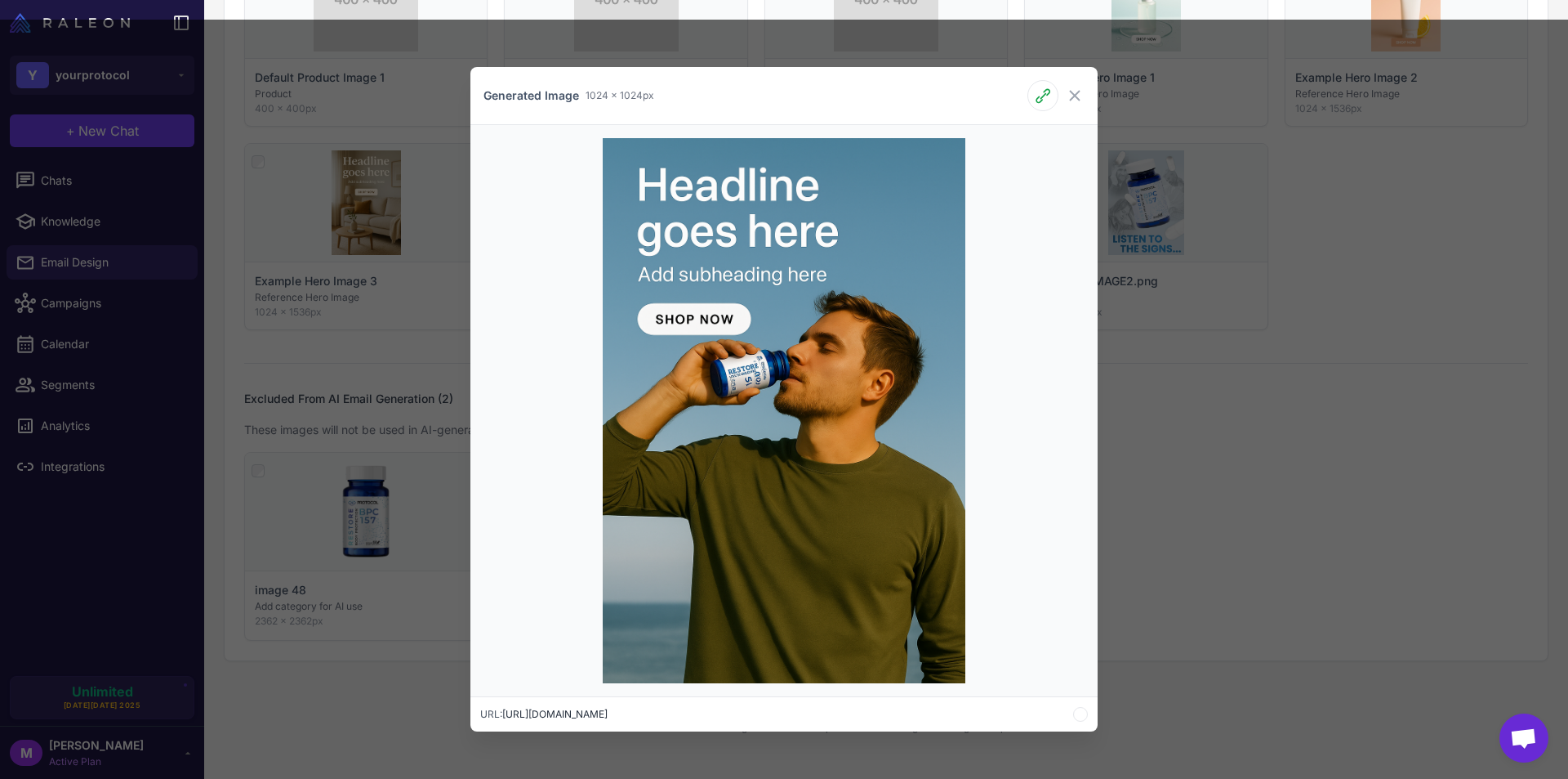
click at [764, 374] on img at bounding box center [784, 410] width 364 height 545
drag, startPoint x: 765, startPoint y: 352, endPoint x: 747, endPoint y: 368, distance: 24.1
click at [747, 368] on img at bounding box center [784, 410] width 364 height 545
click at [1202, 367] on div "Generated Image 1024 × 1024px URL: [URL][DOMAIN_NAME]" at bounding box center [784, 399] width 1568 height 759
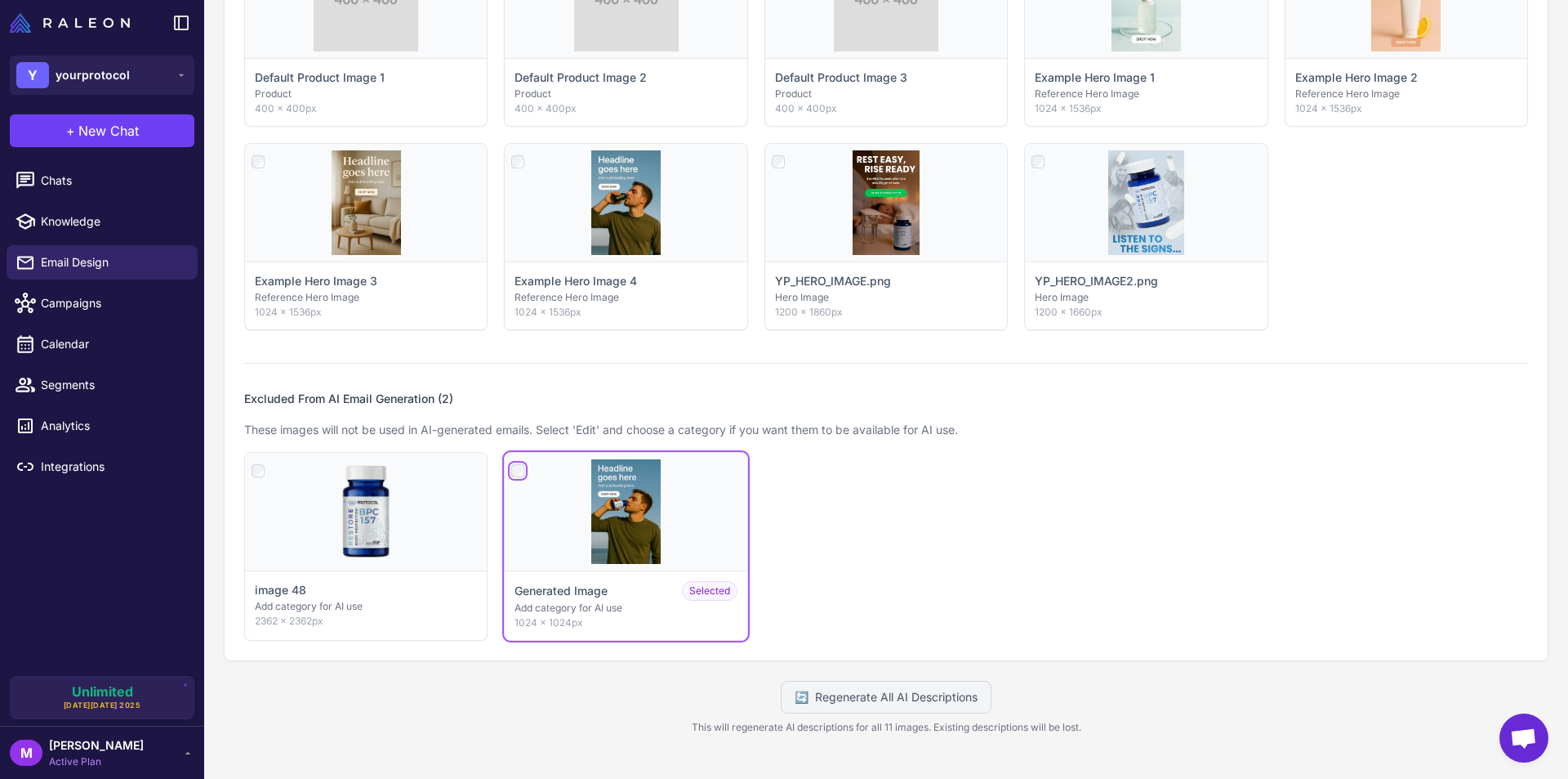
scroll to position [390, 0]
